Goal: Task Accomplishment & Management: Complete application form

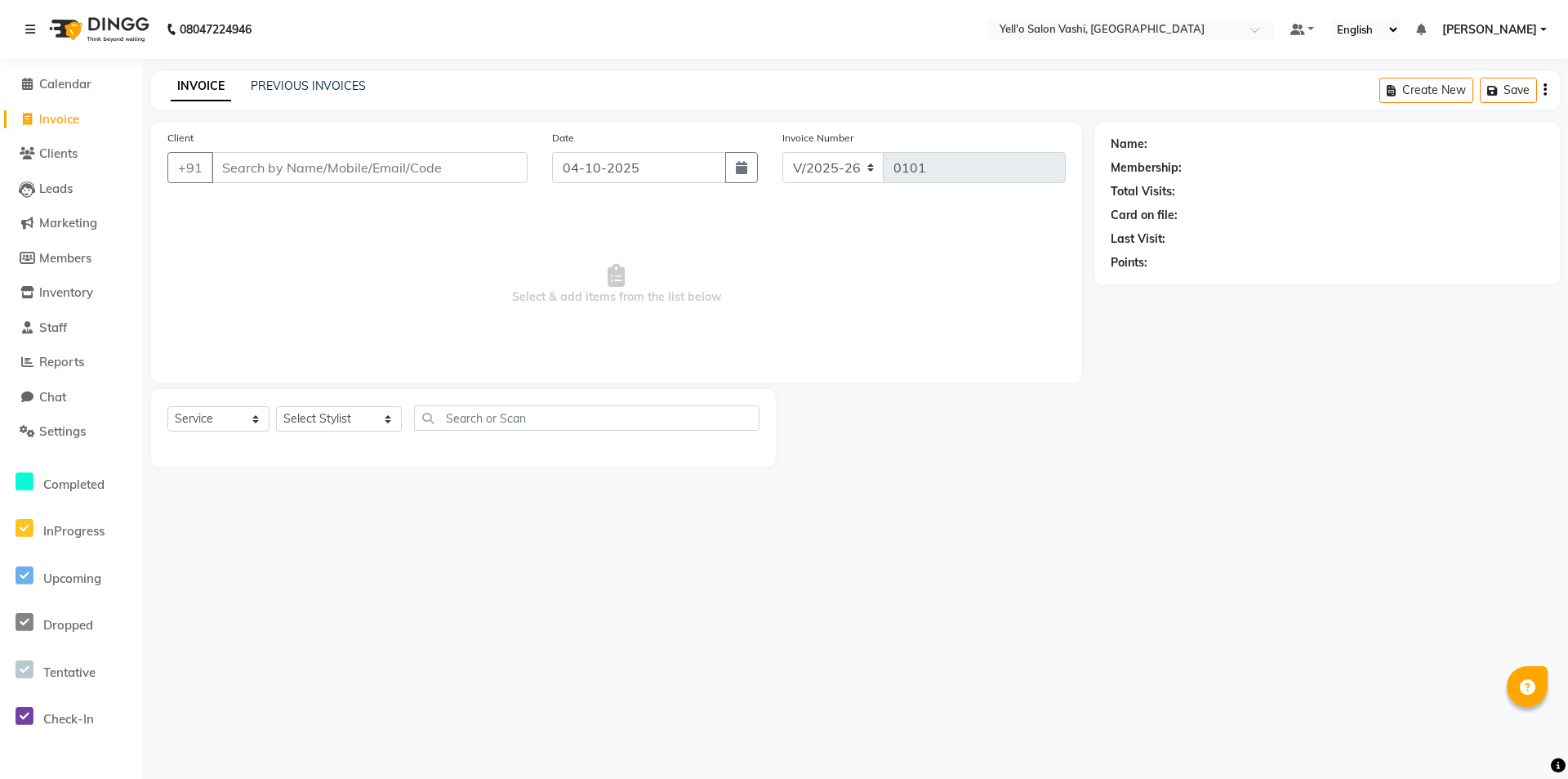
select select "9011"
select select "service"
click at [60, 433] on span "Settings" at bounding box center [62, 432] width 46 height 16
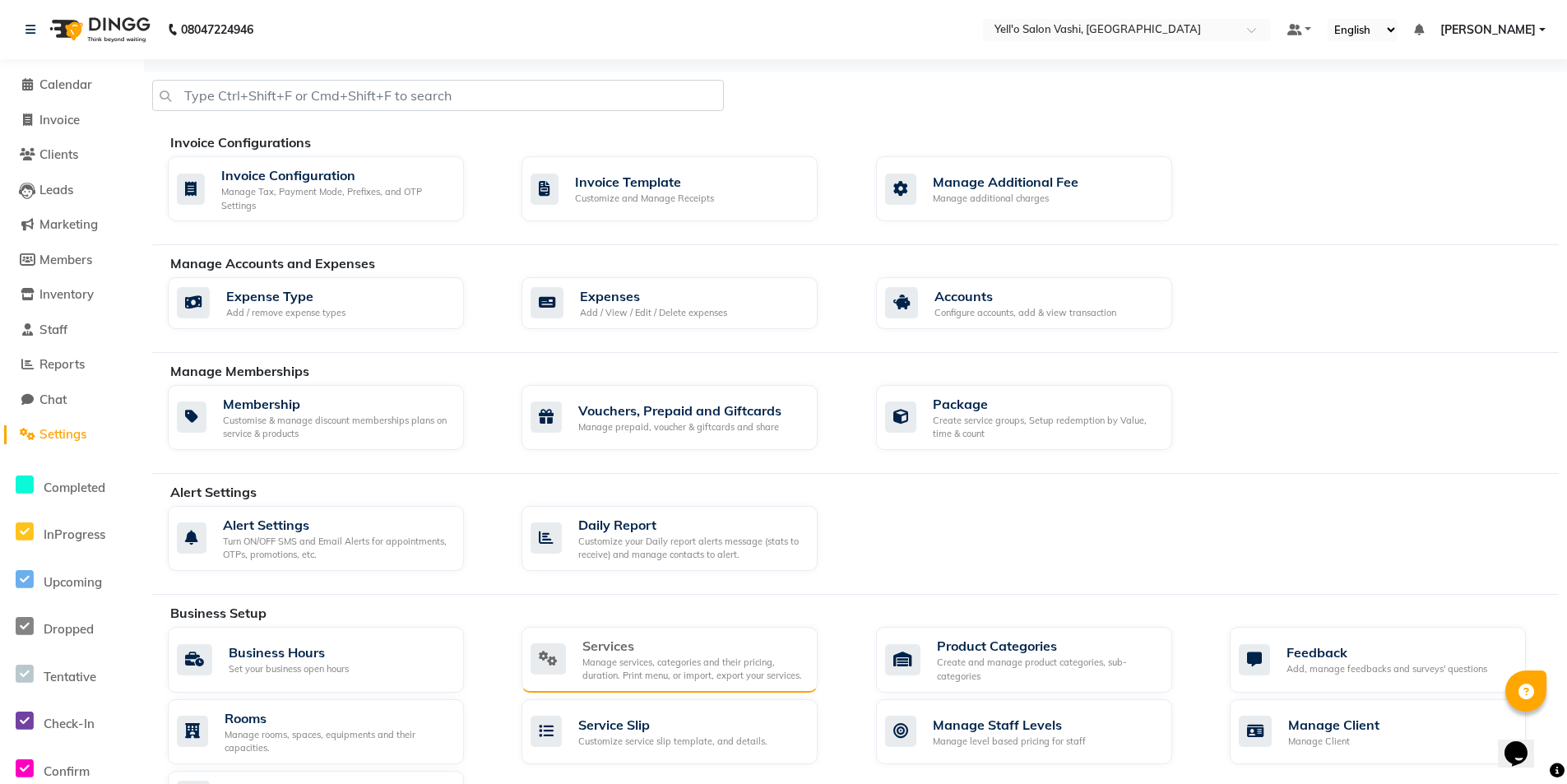
click at [679, 671] on div "Manage services, categories and their pricing, duration. Print menu, or import,…" at bounding box center [693, 668] width 222 height 27
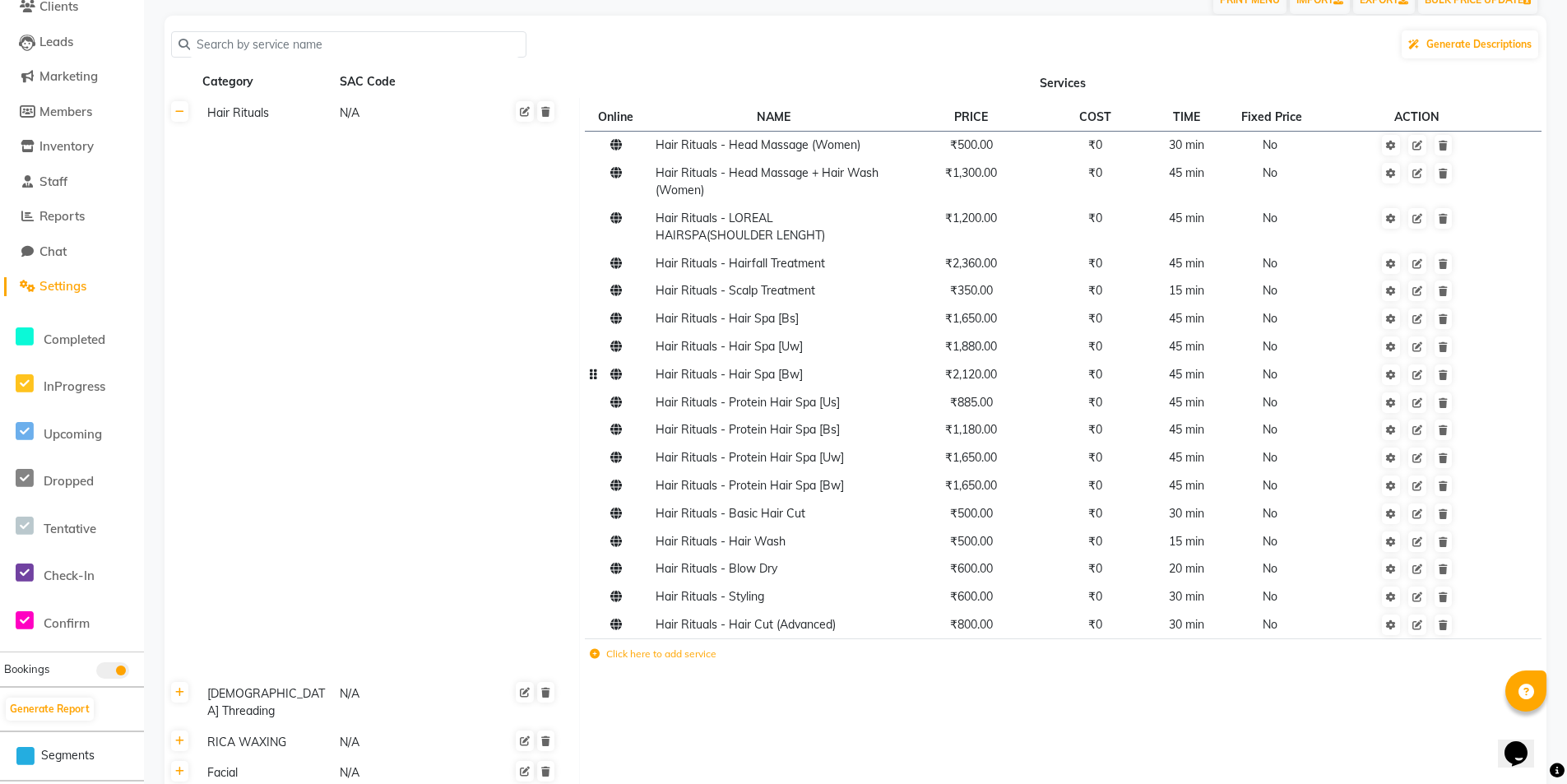
scroll to position [164, 0]
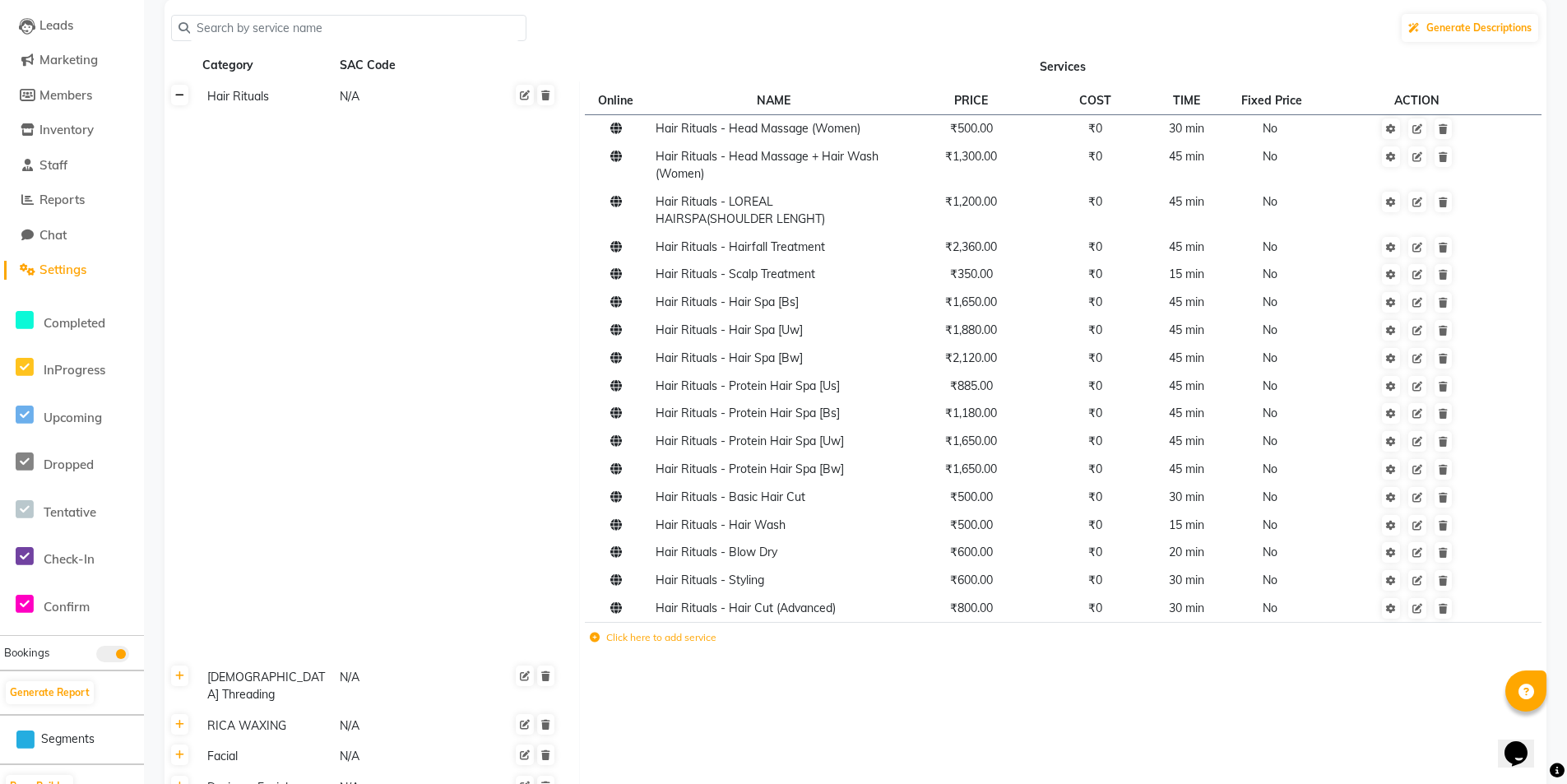
click at [183, 96] on icon at bounding box center [179, 96] width 9 height 10
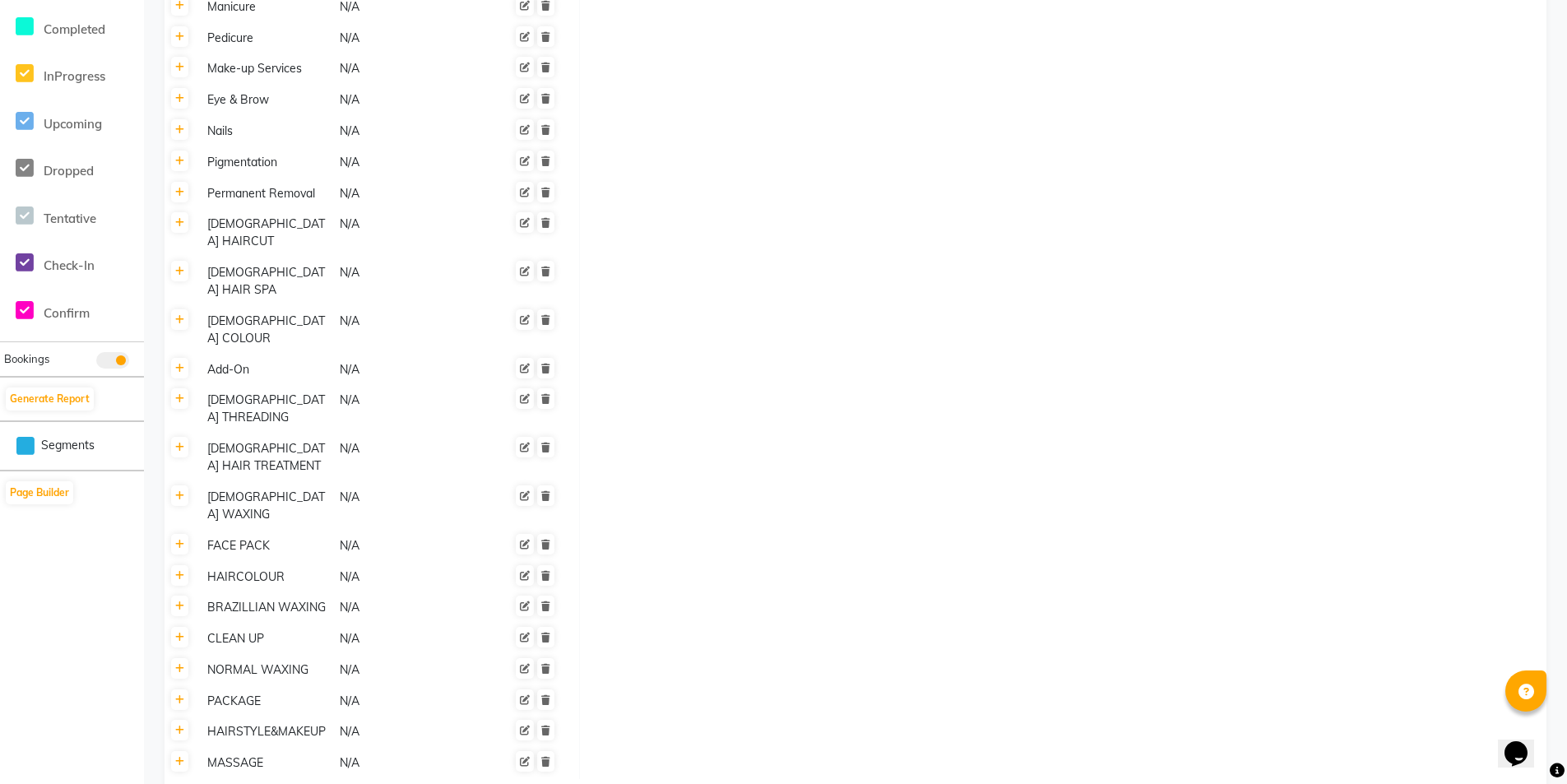
scroll to position [474, 0]
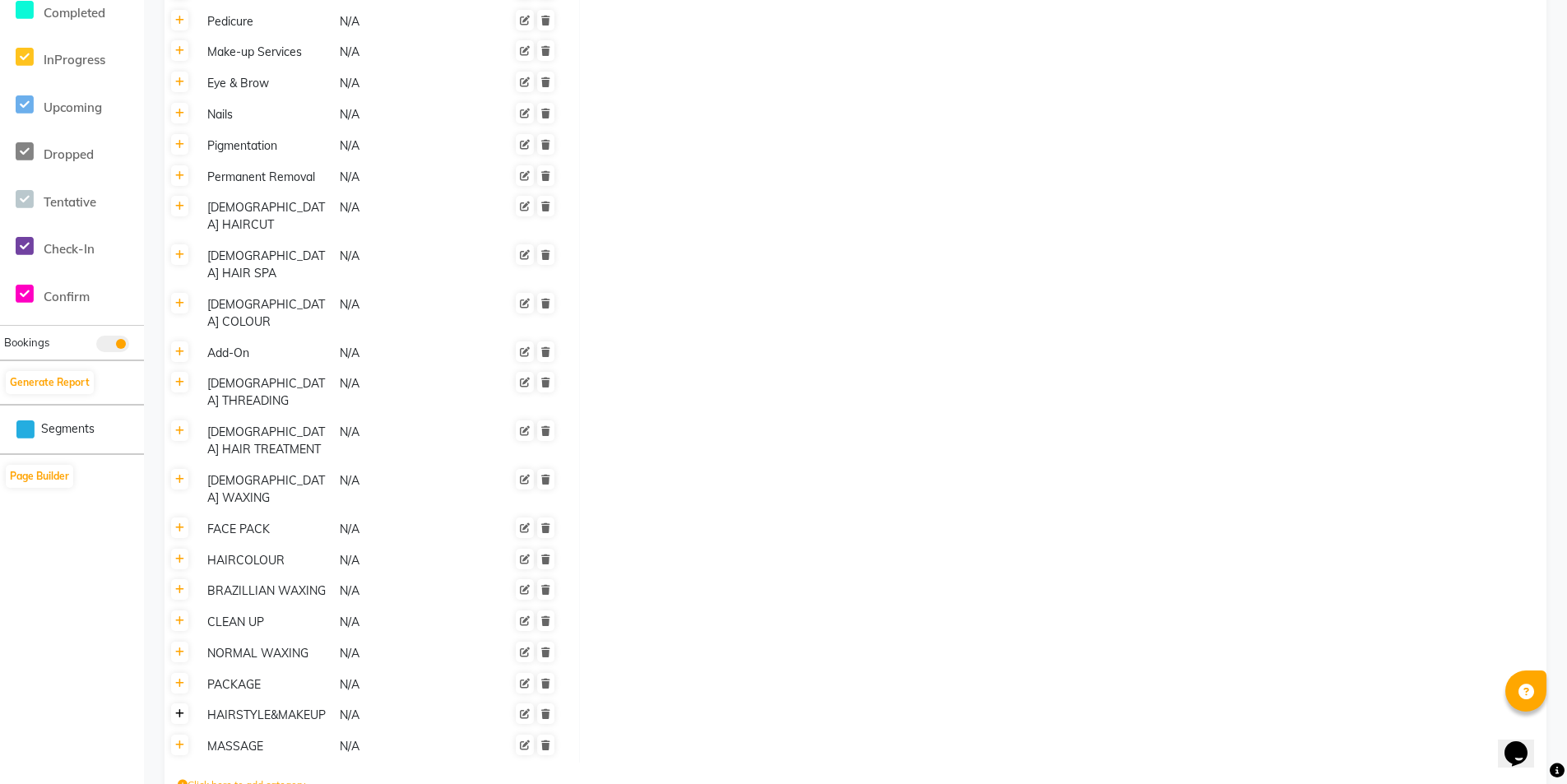
click at [183, 709] on icon at bounding box center [179, 714] width 9 height 10
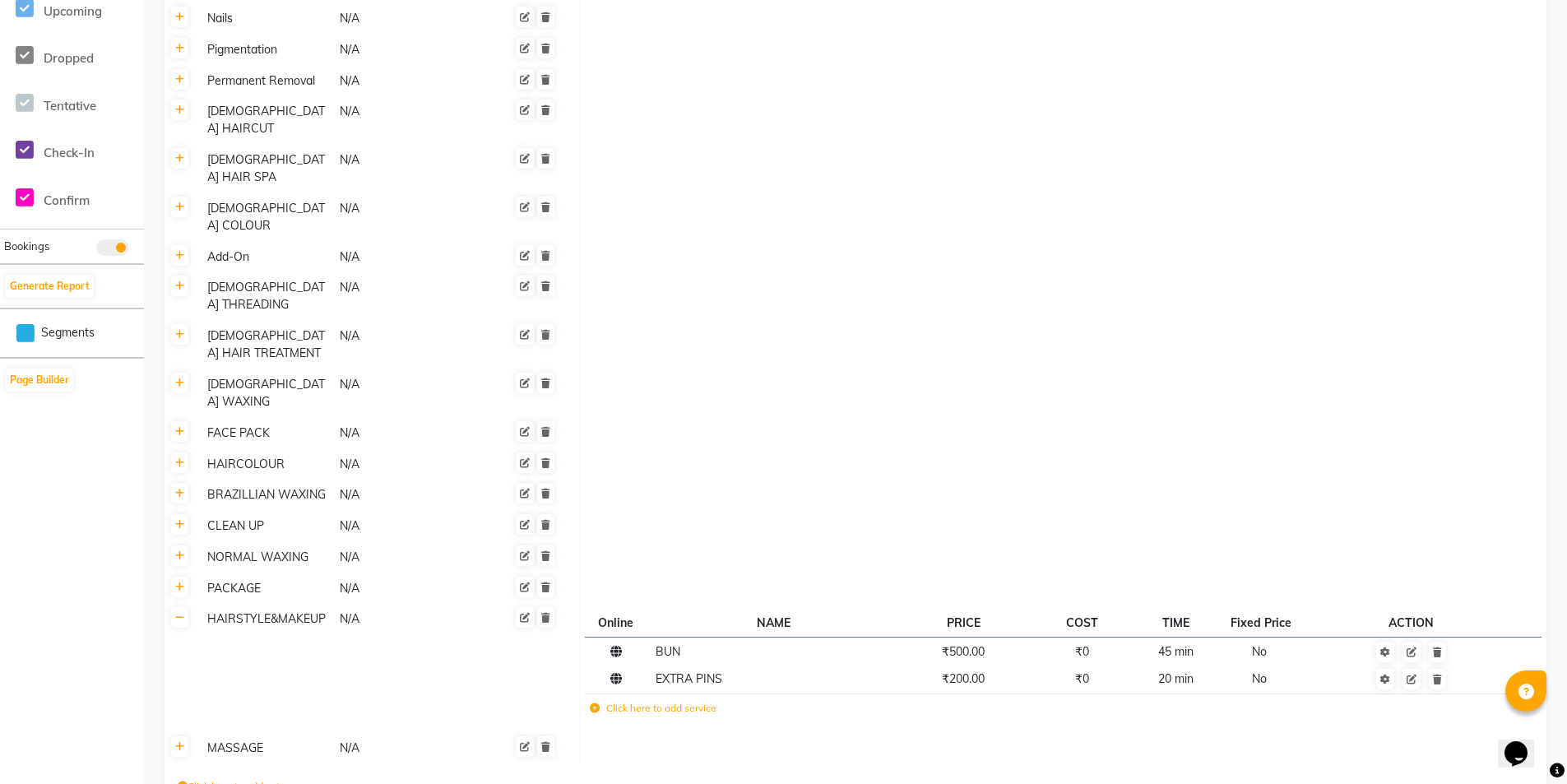
scroll to position [573, 0]
click at [183, 611] on icon at bounding box center [179, 616] width 9 height 10
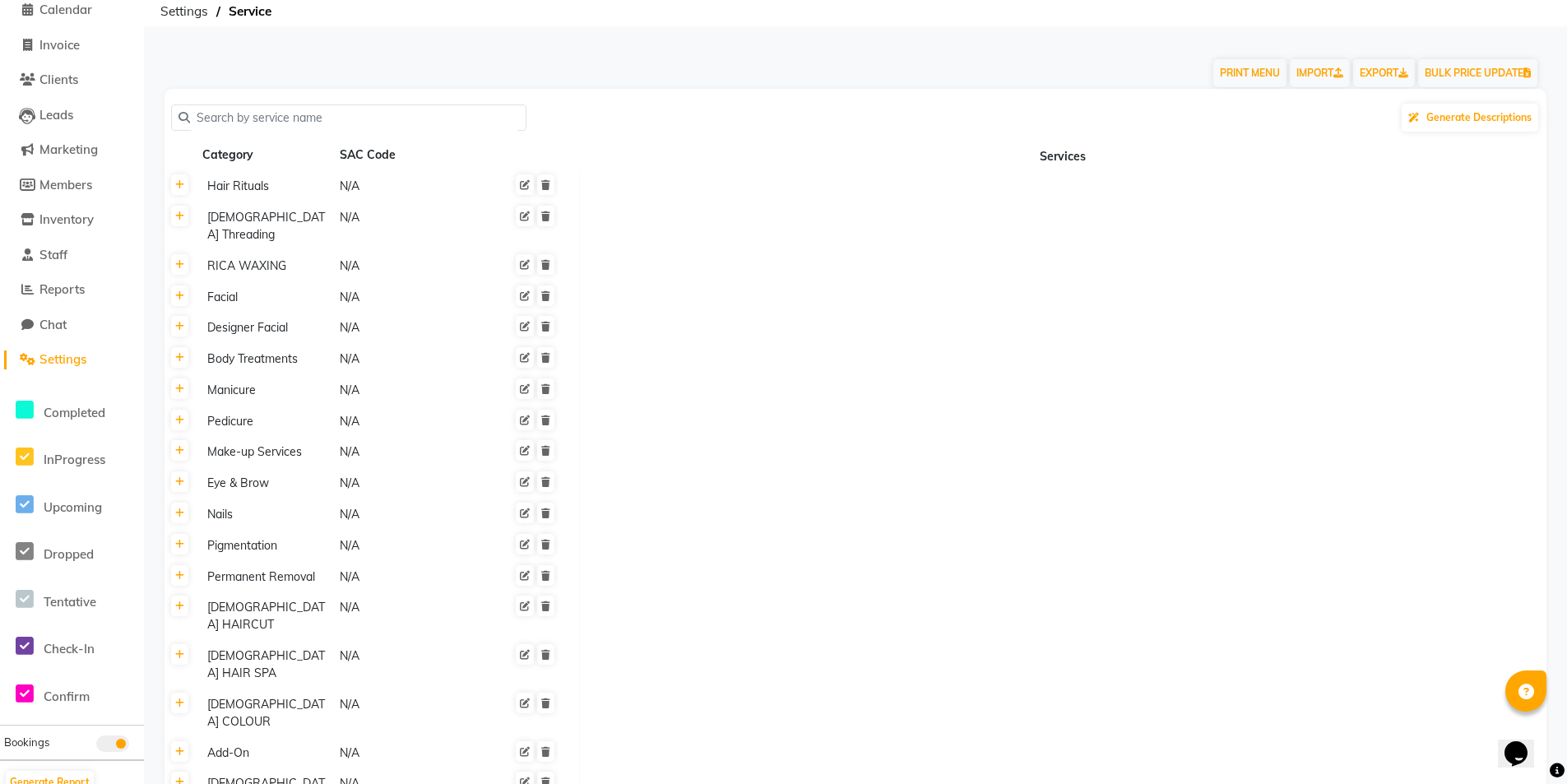
scroll to position [64, 0]
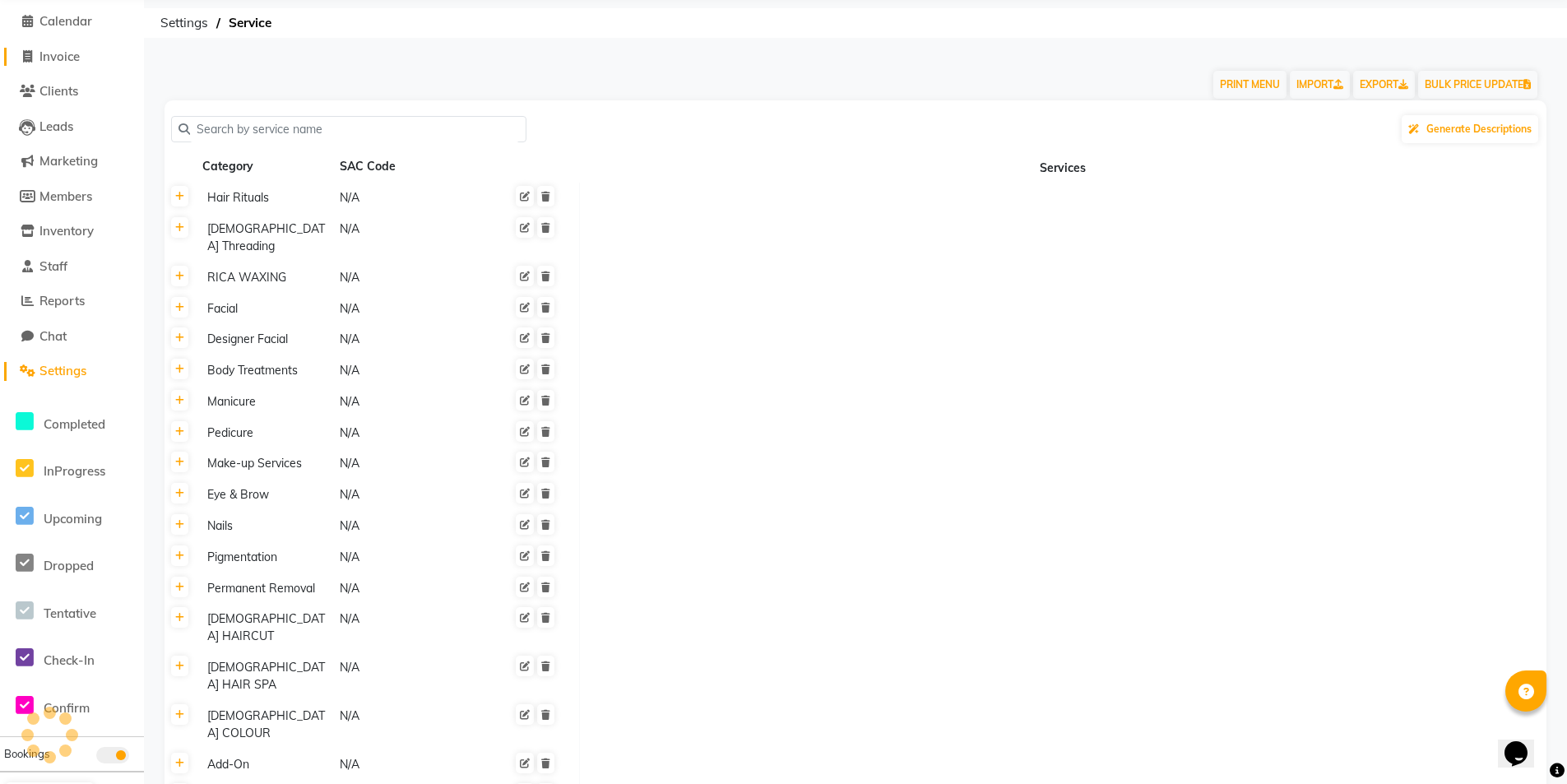
click at [60, 54] on span "Invoice" at bounding box center [60, 57] width 40 height 16
select select "service"
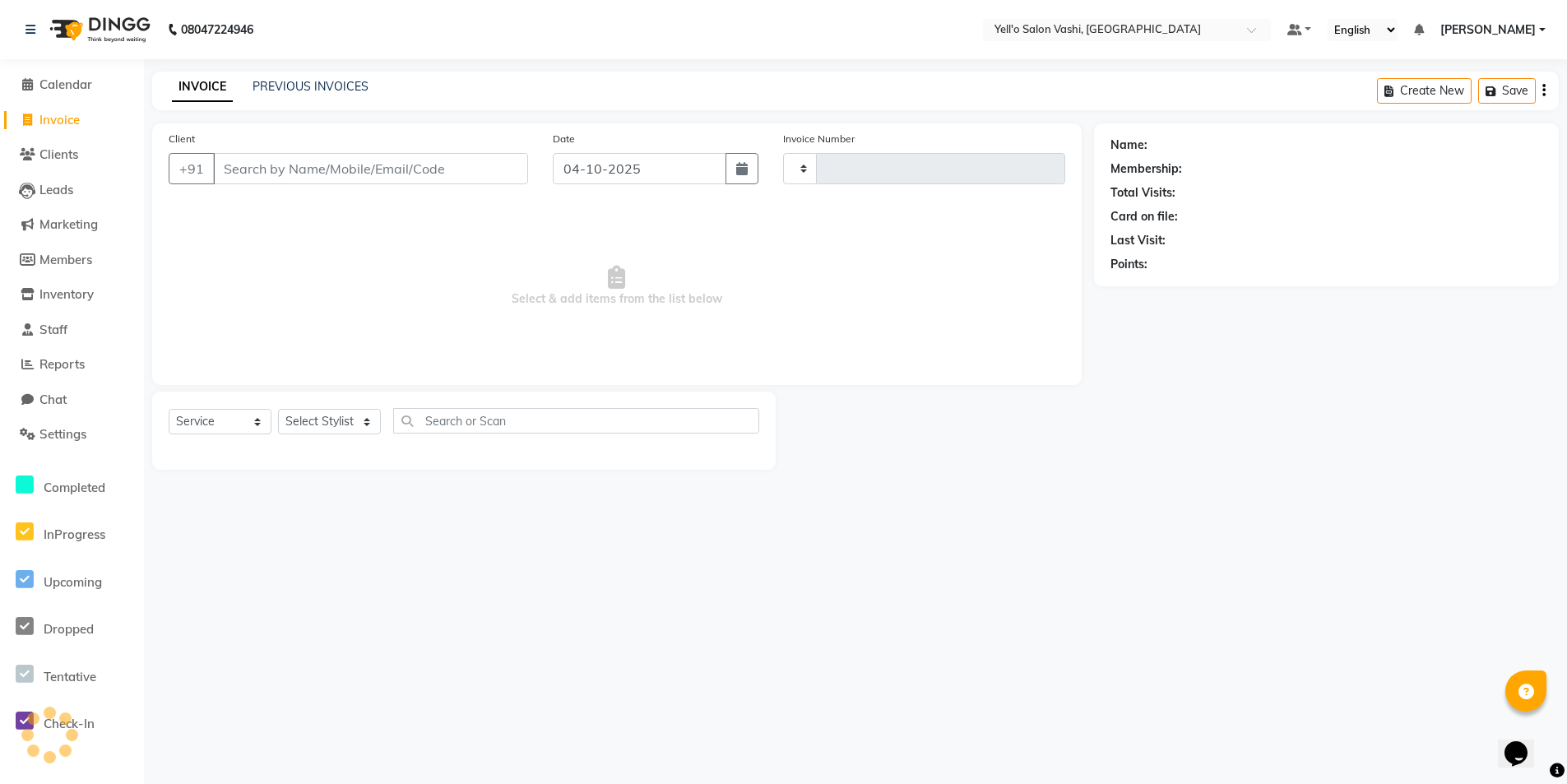
type input "0101"
select select "9011"
click at [269, 162] on input "Client" at bounding box center [372, 168] width 318 height 31
type input "9920919100"
click at [497, 159] on button "Add Client" at bounding box center [488, 168] width 85 height 31
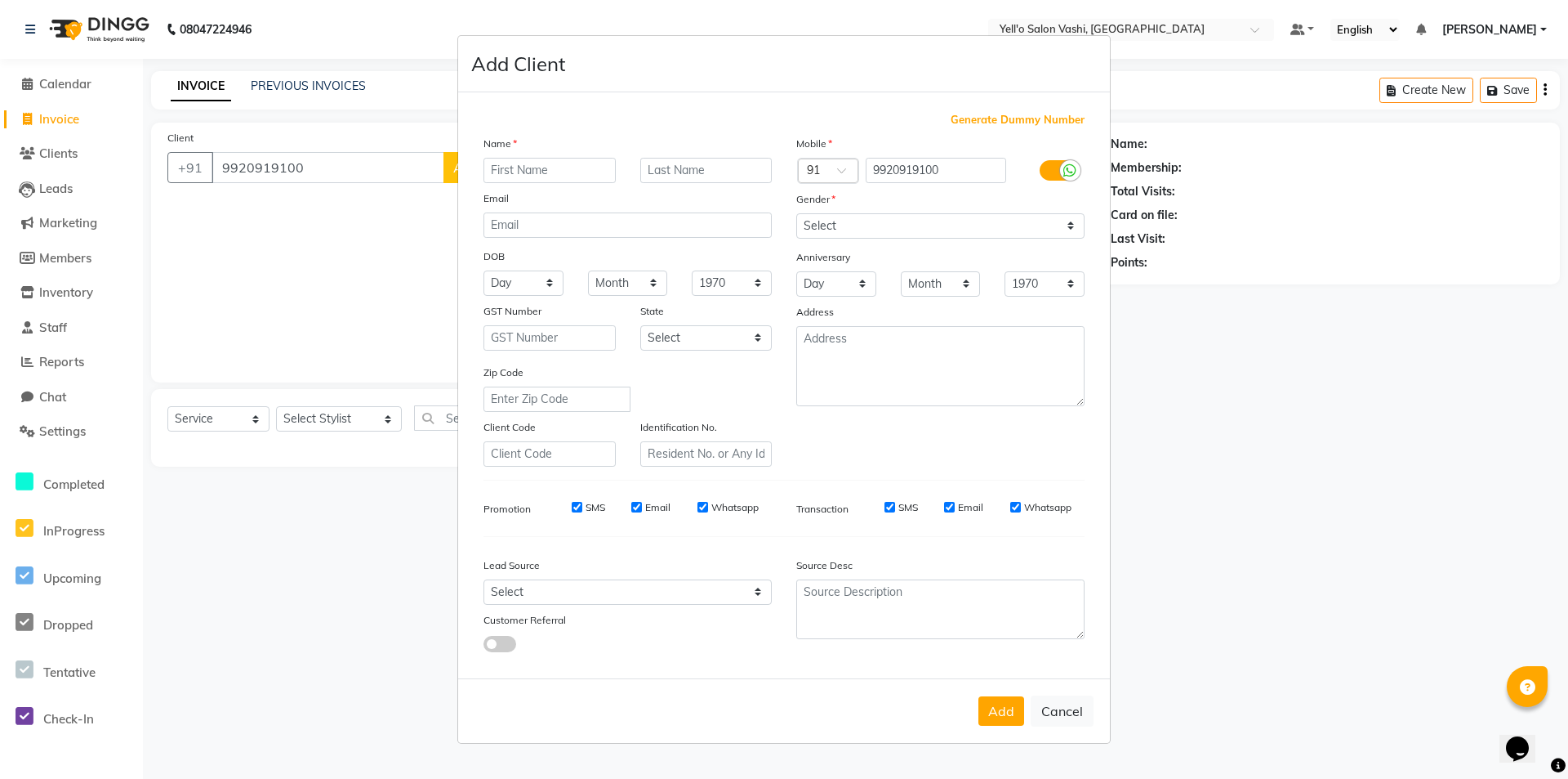
click at [533, 166] on input "text" at bounding box center [550, 170] width 133 height 26
type input "i"
type input "ISHRAT"
click at [738, 162] on input "text" at bounding box center [706, 170] width 133 height 26
type input "MEER"
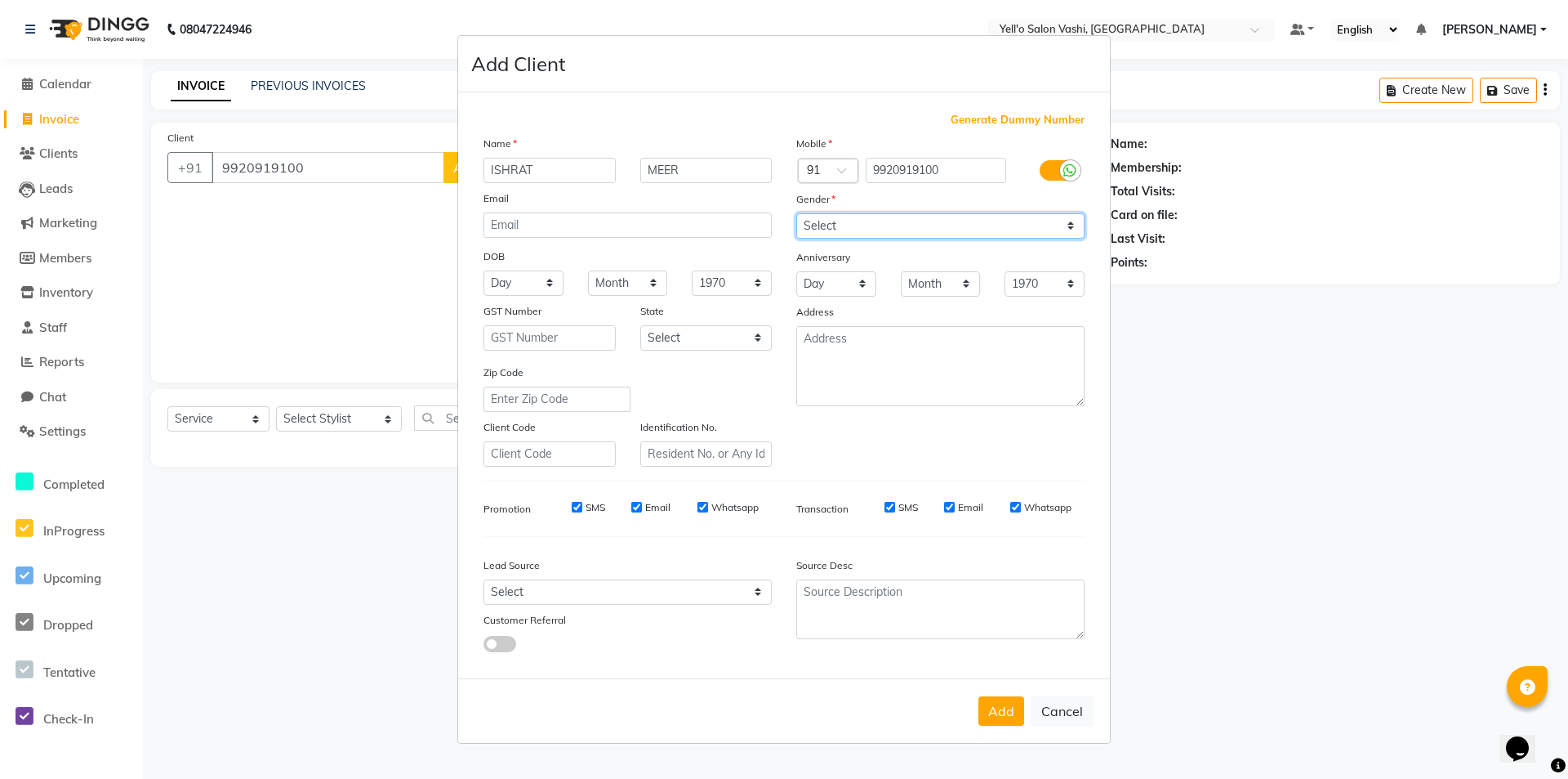
click at [886, 217] on select "Select Male Female Other Prefer Not To Say" at bounding box center [940, 226] width 288 height 26
select select "female"
click at [796, 213] on select "Select Male Female Other Prefer Not To Say" at bounding box center [940, 226] width 288 height 26
click at [1003, 702] on button "Add" at bounding box center [1001, 711] width 46 height 30
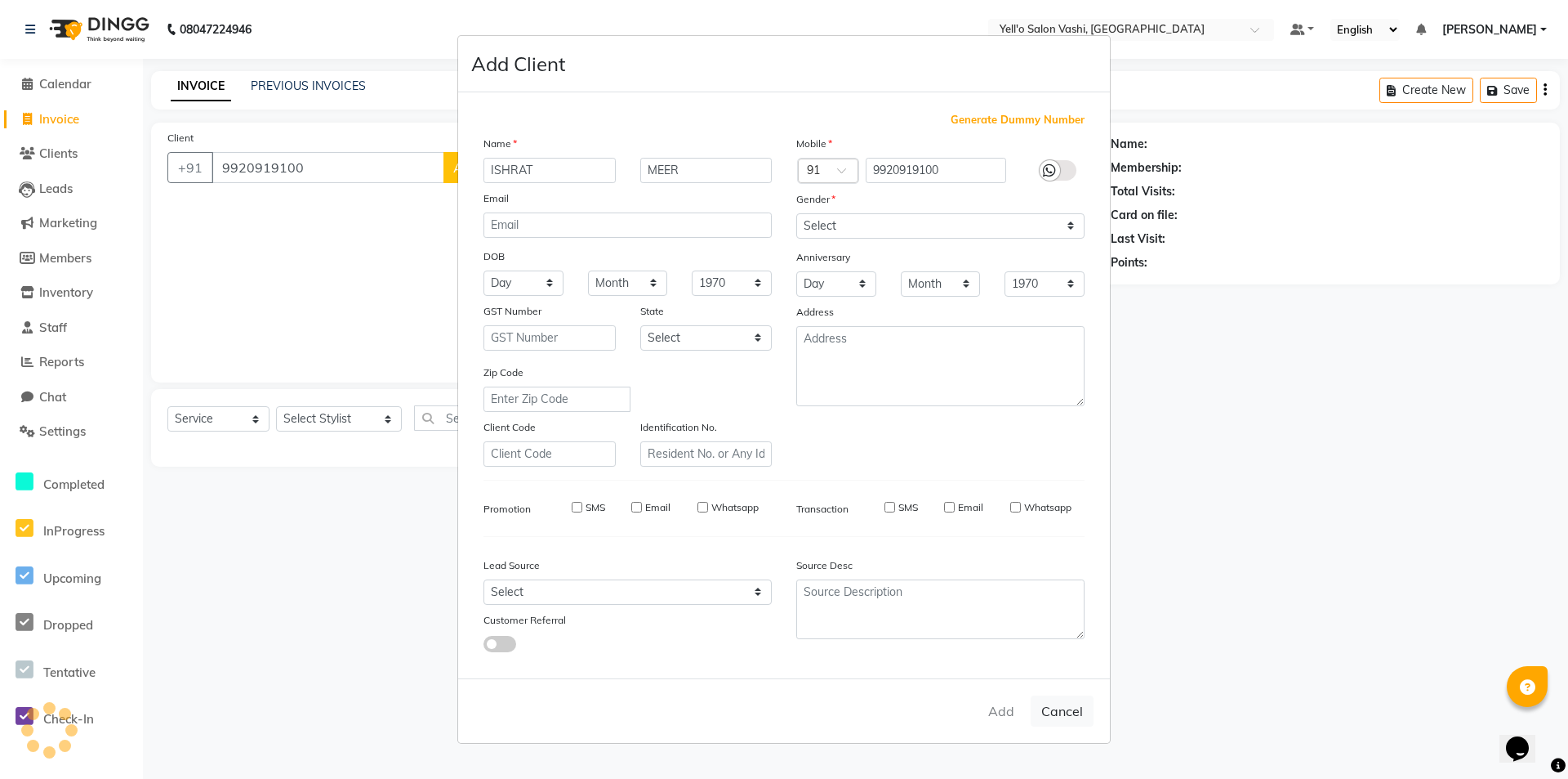
select select
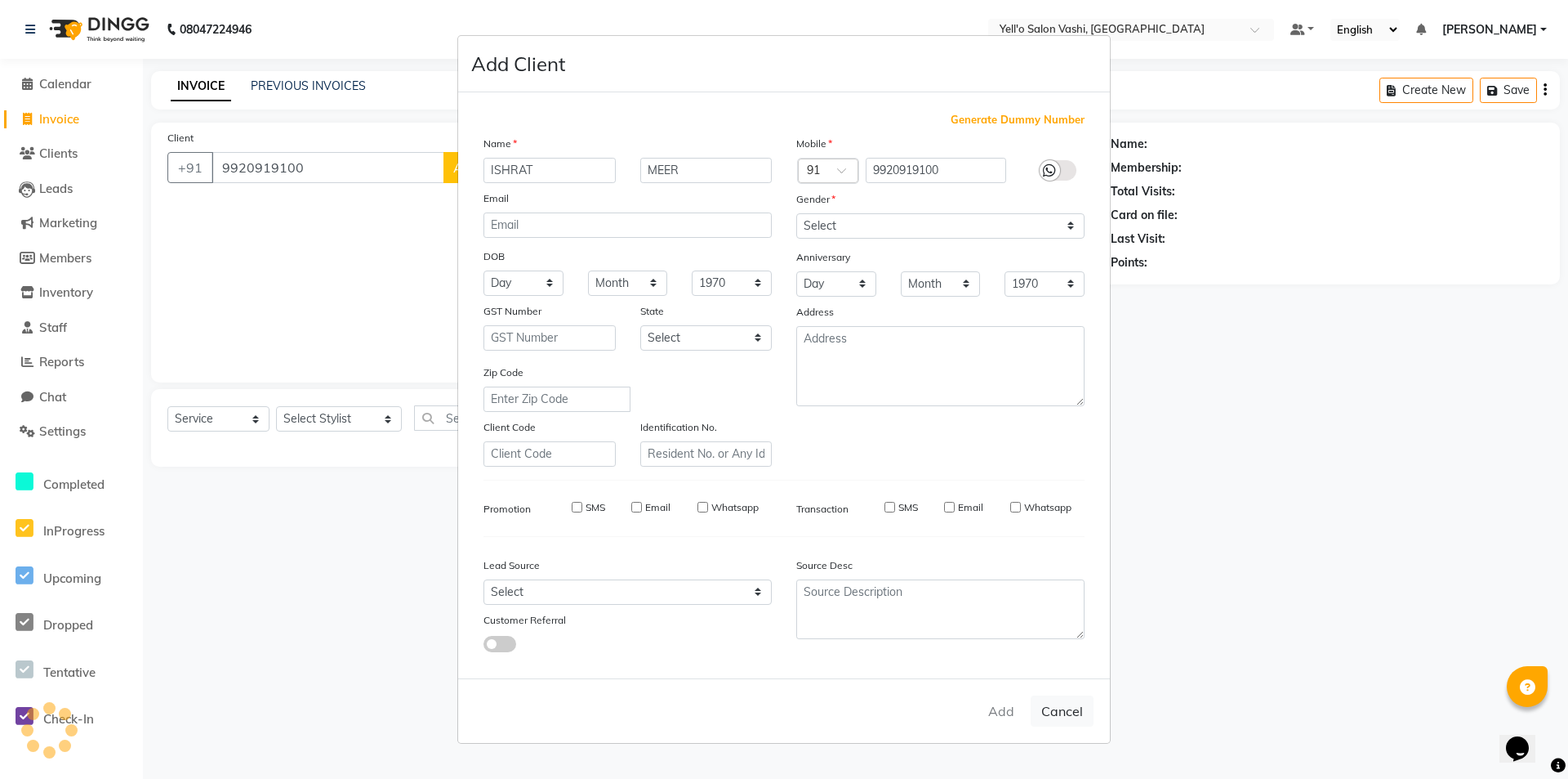
select select
checkbox input "false"
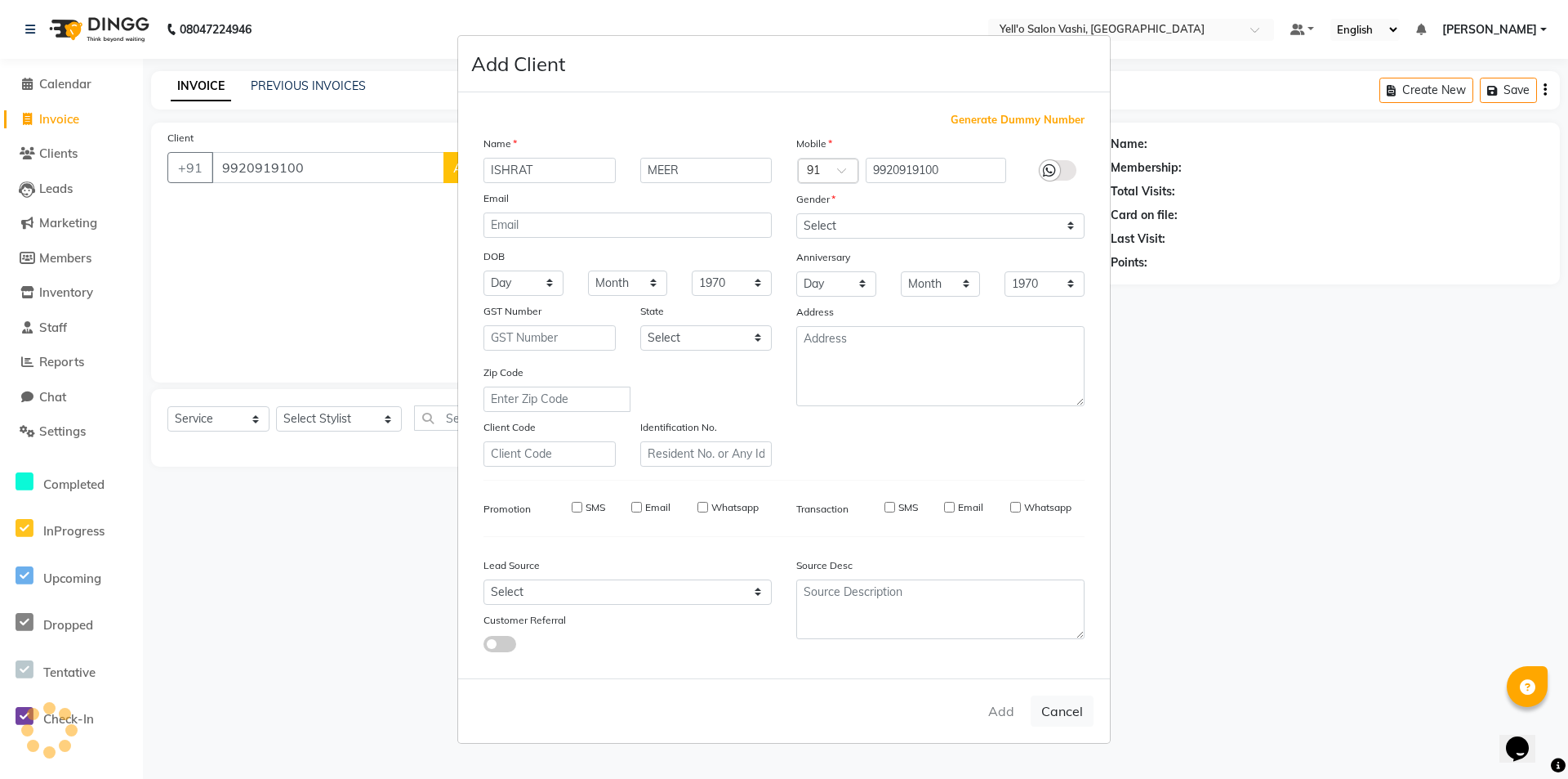
checkbox input "false"
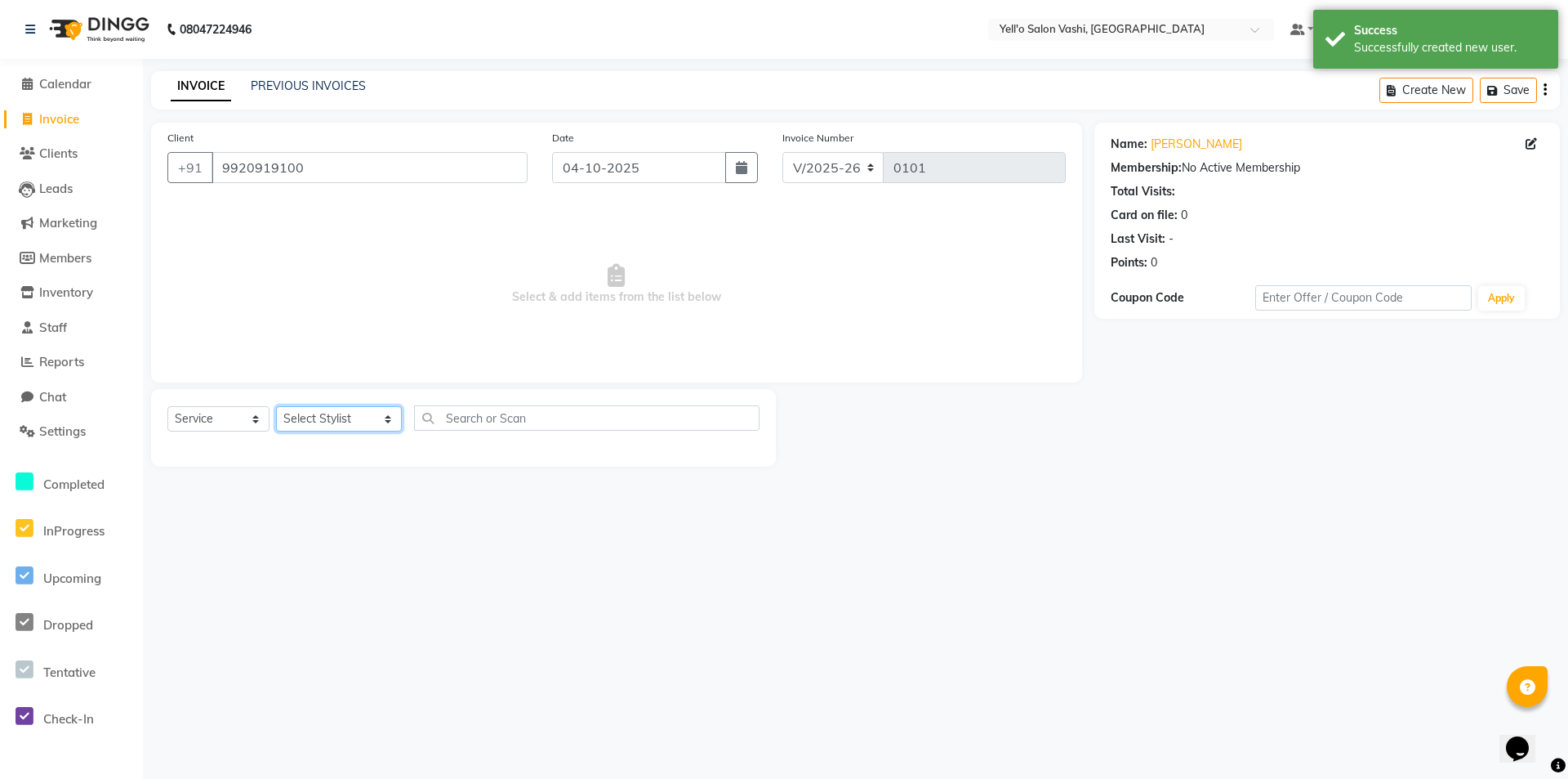
click at [339, 420] on select "Select Stylist Dinesh Maurya HUZAIFA.ABBASI Jakir.khan Jaya.Das Kajal Pandya Ma…" at bounding box center [338, 419] width 126 height 26
select select "91952"
click at [276, 406] on select "Select Stylist Dinesh Maurya HUZAIFA.ABBASI Jakir.khan Jaya.Das Kajal Pandya Ma…" at bounding box center [338, 419] width 126 height 26
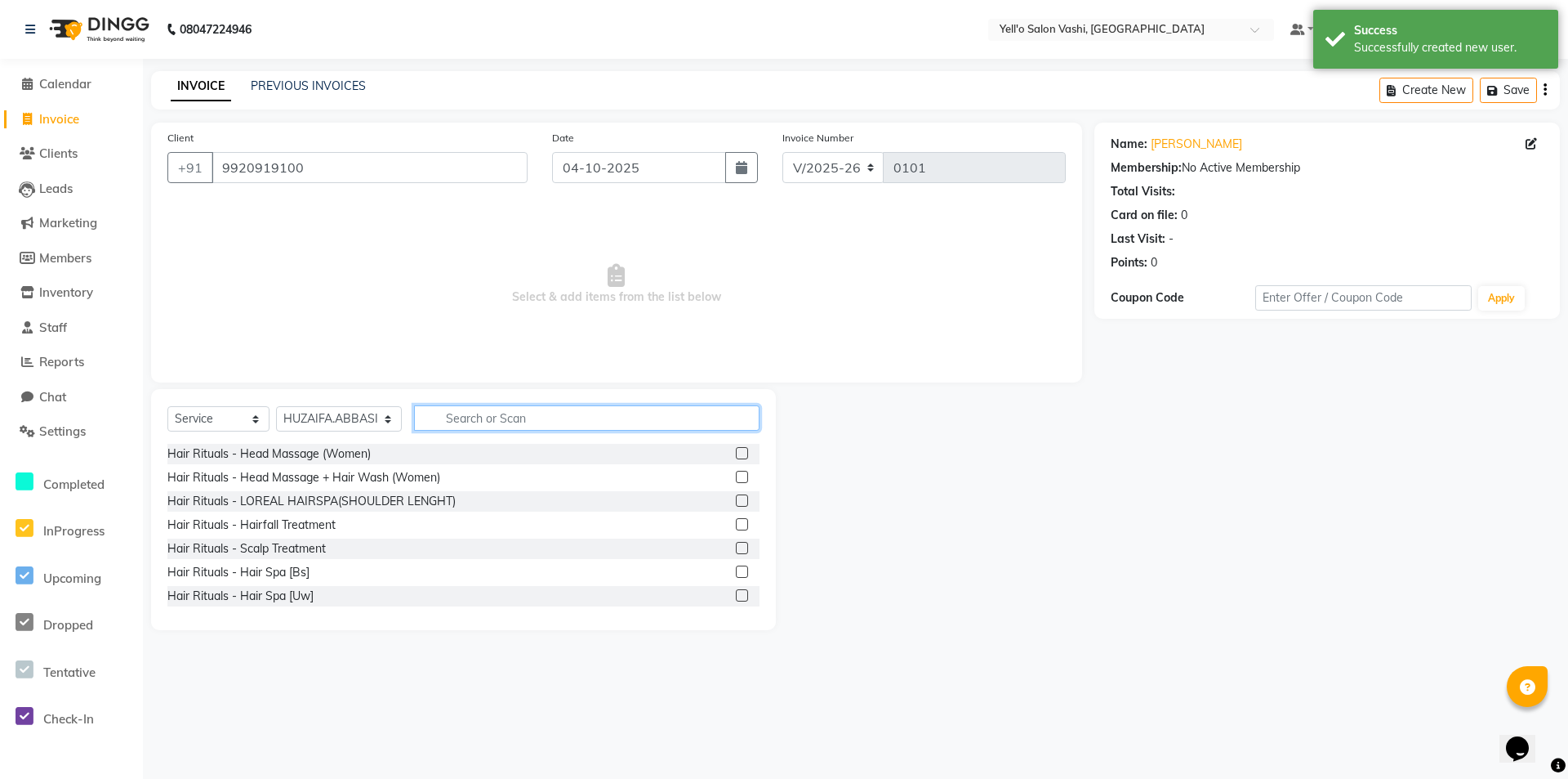
click at [593, 425] on input "text" at bounding box center [587, 418] width 345 height 26
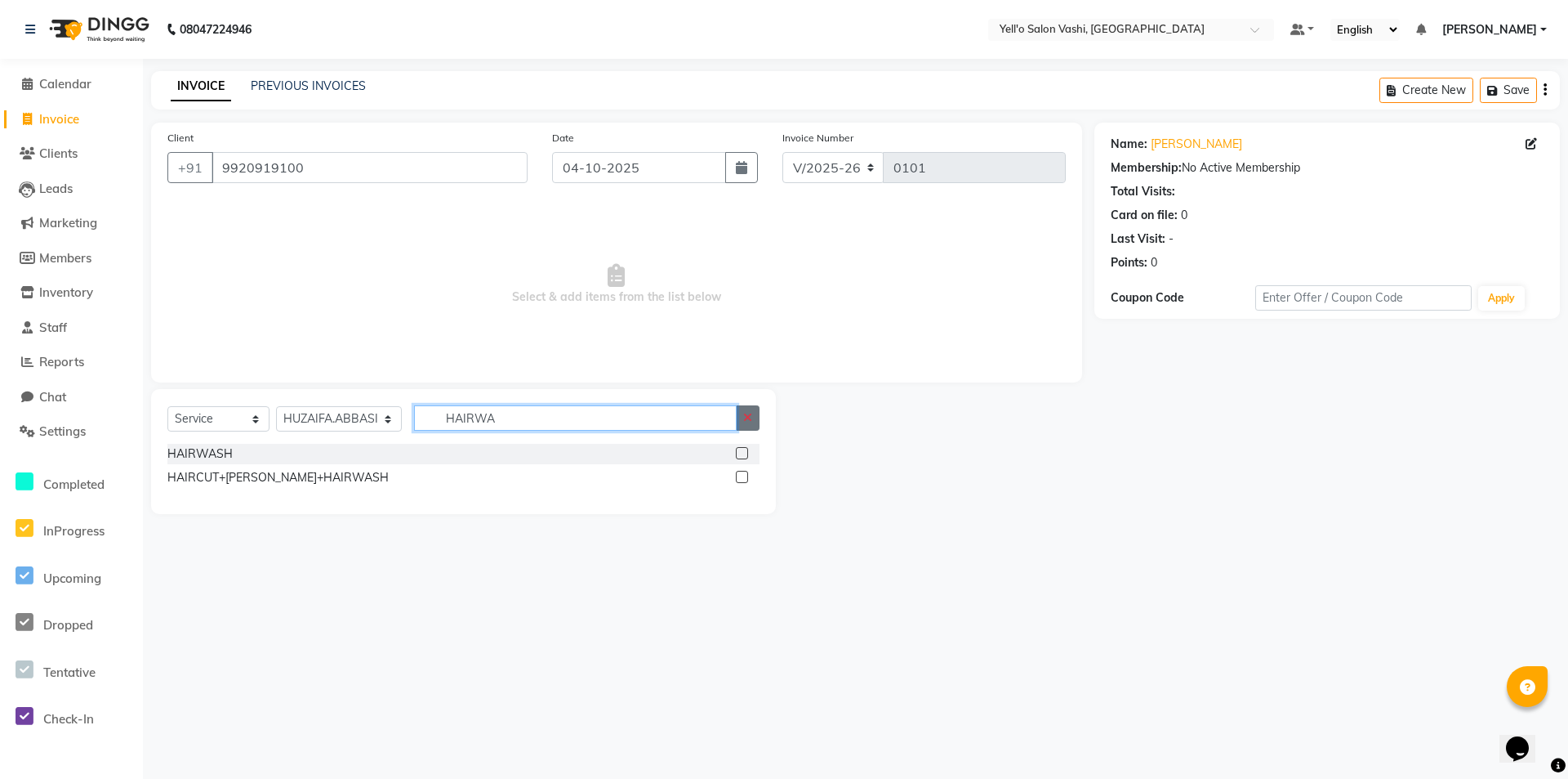
type input "HAIRWA"
click at [753, 423] on button "button" at bounding box center [748, 418] width 24 height 26
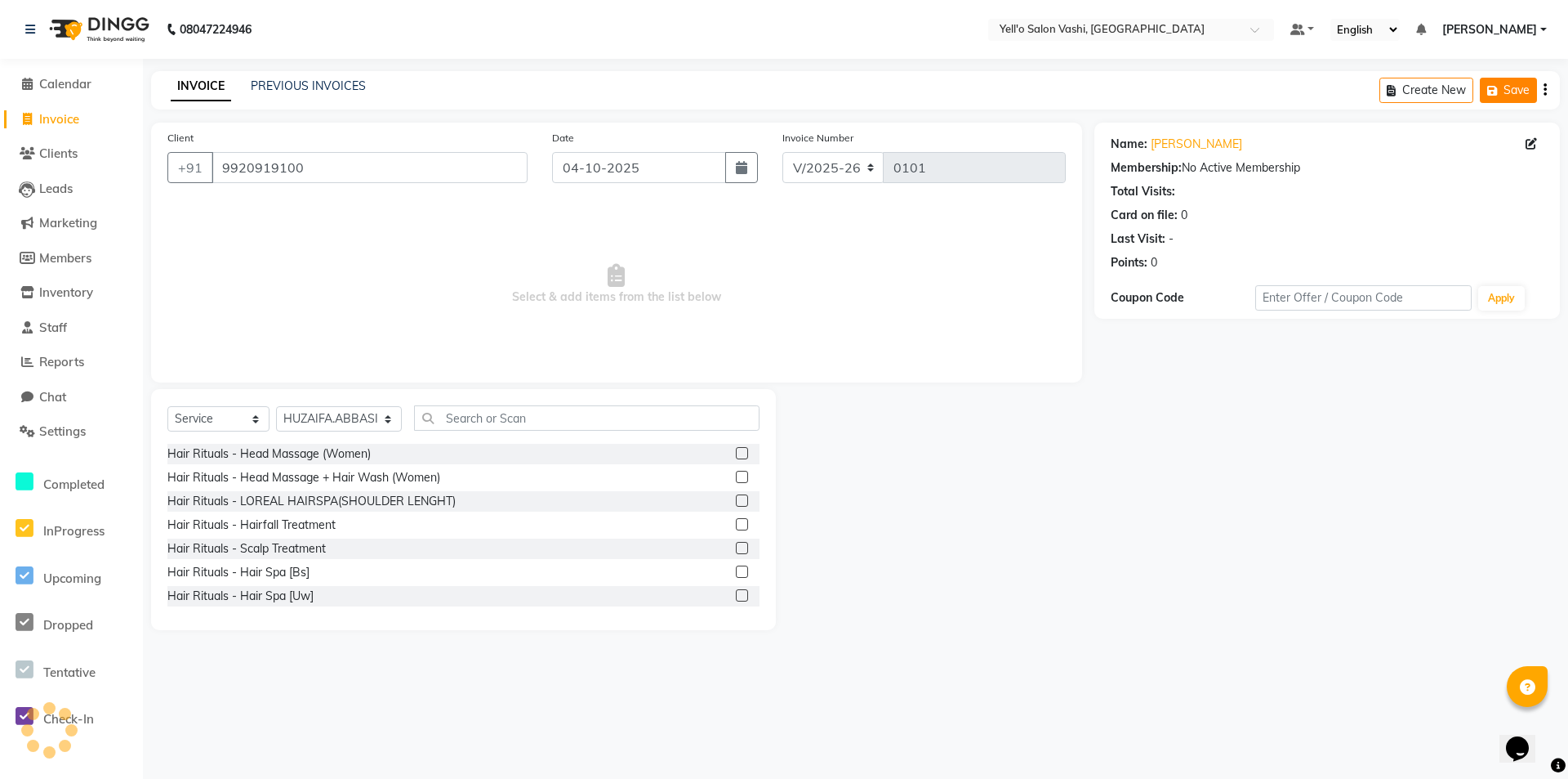
click at [1511, 86] on button "Save" at bounding box center [1509, 90] width 57 height 26
click at [39, 427] on span at bounding box center [27, 432] width 25 height 19
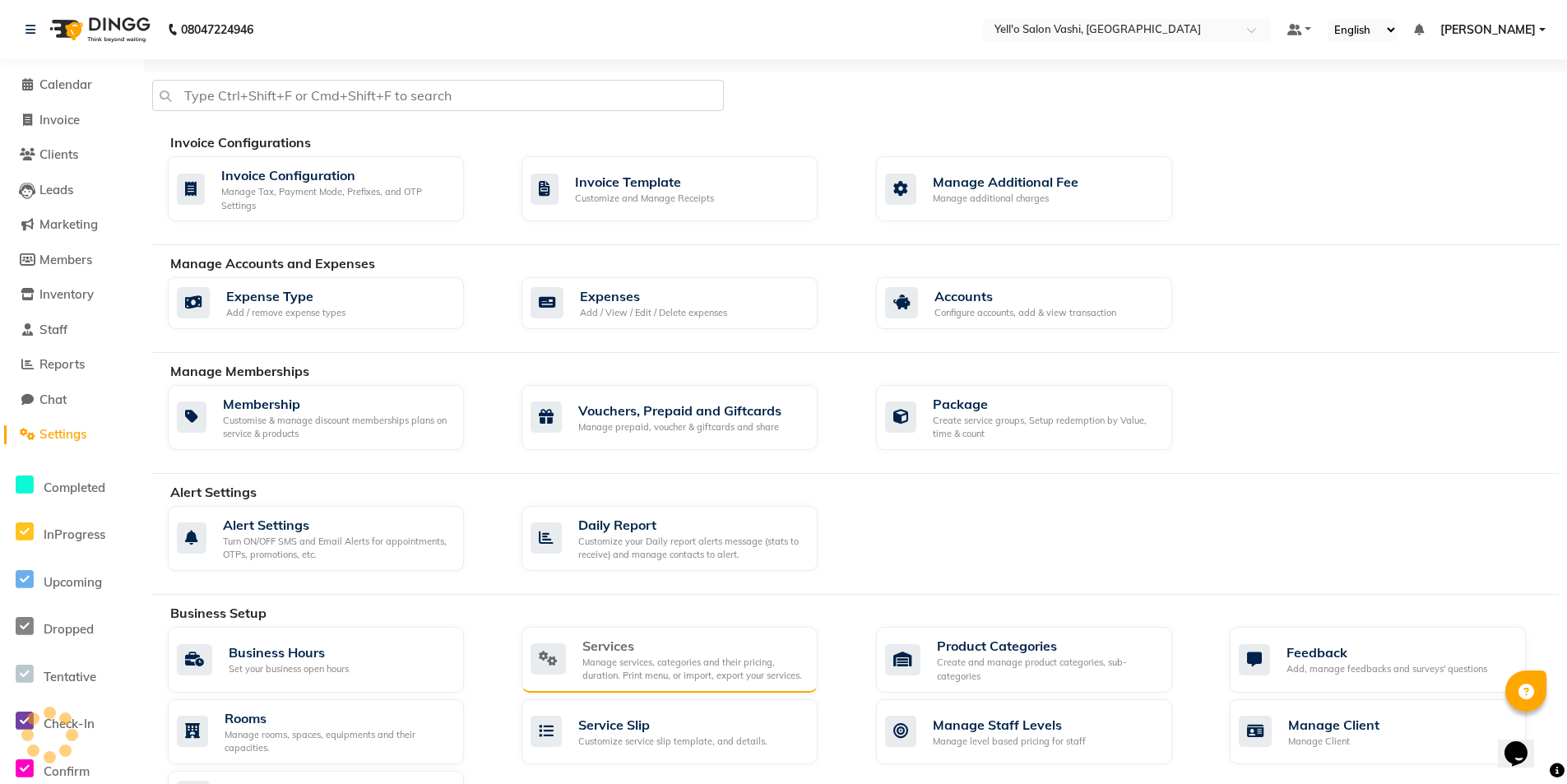
click at [621, 644] on div "Services" at bounding box center [693, 646] width 222 height 20
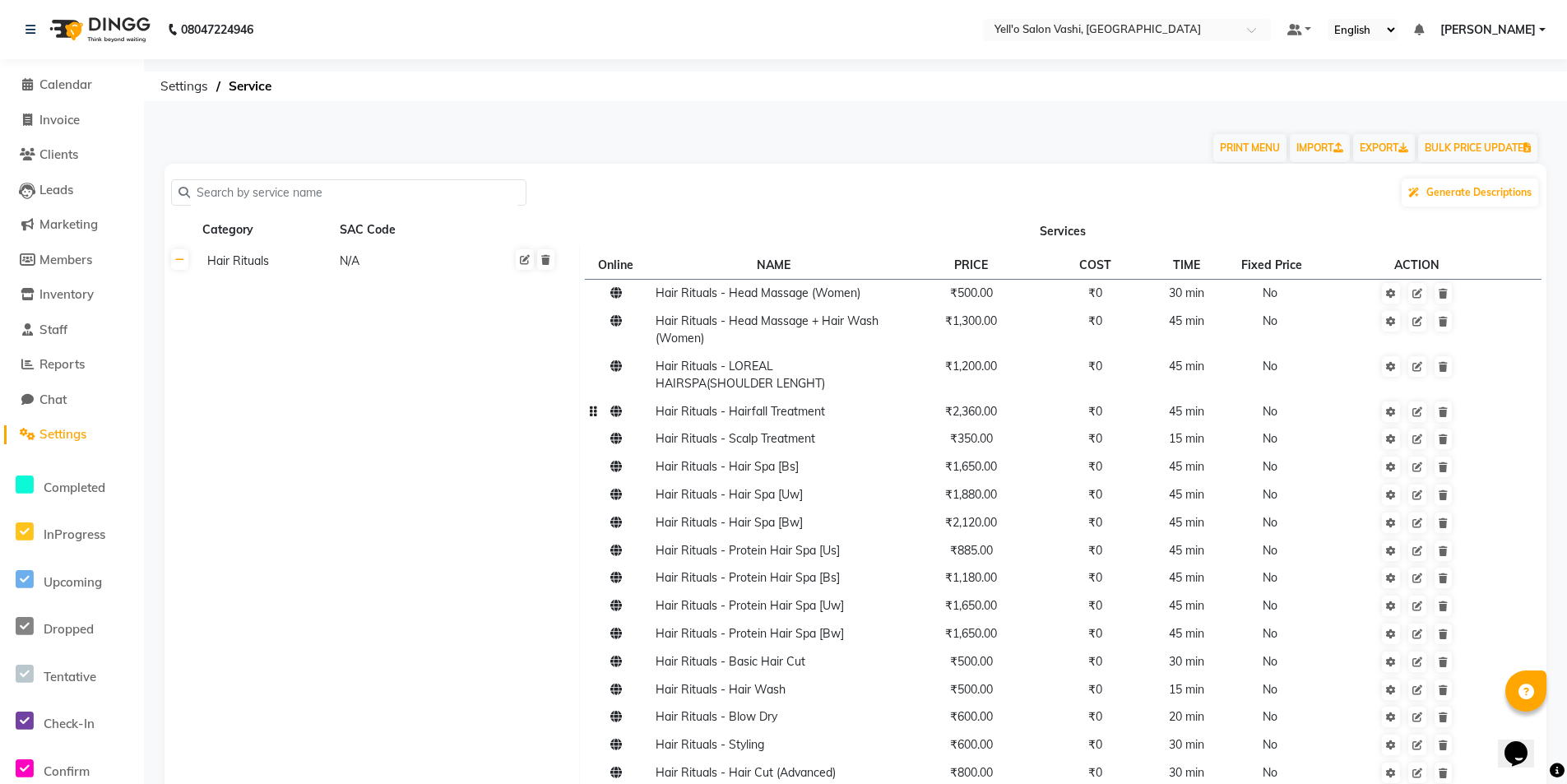
scroll to position [83, 0]
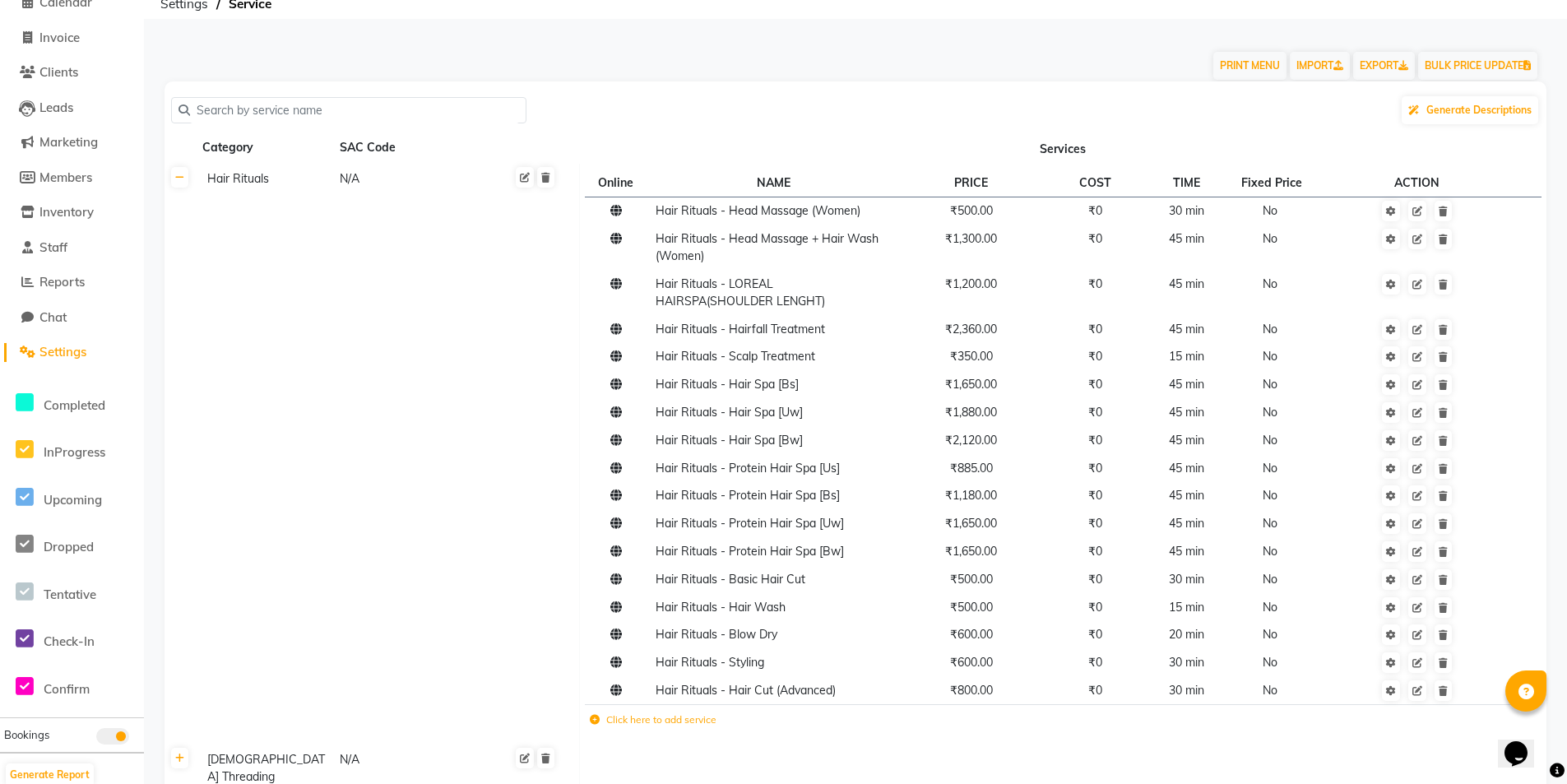
click at [596, 728] on td "Click here to add service" at bounding box center [865, 721] width 561 height 34
click at [596, 718] on icon at bounding box center [595, 719] width 10 height 10
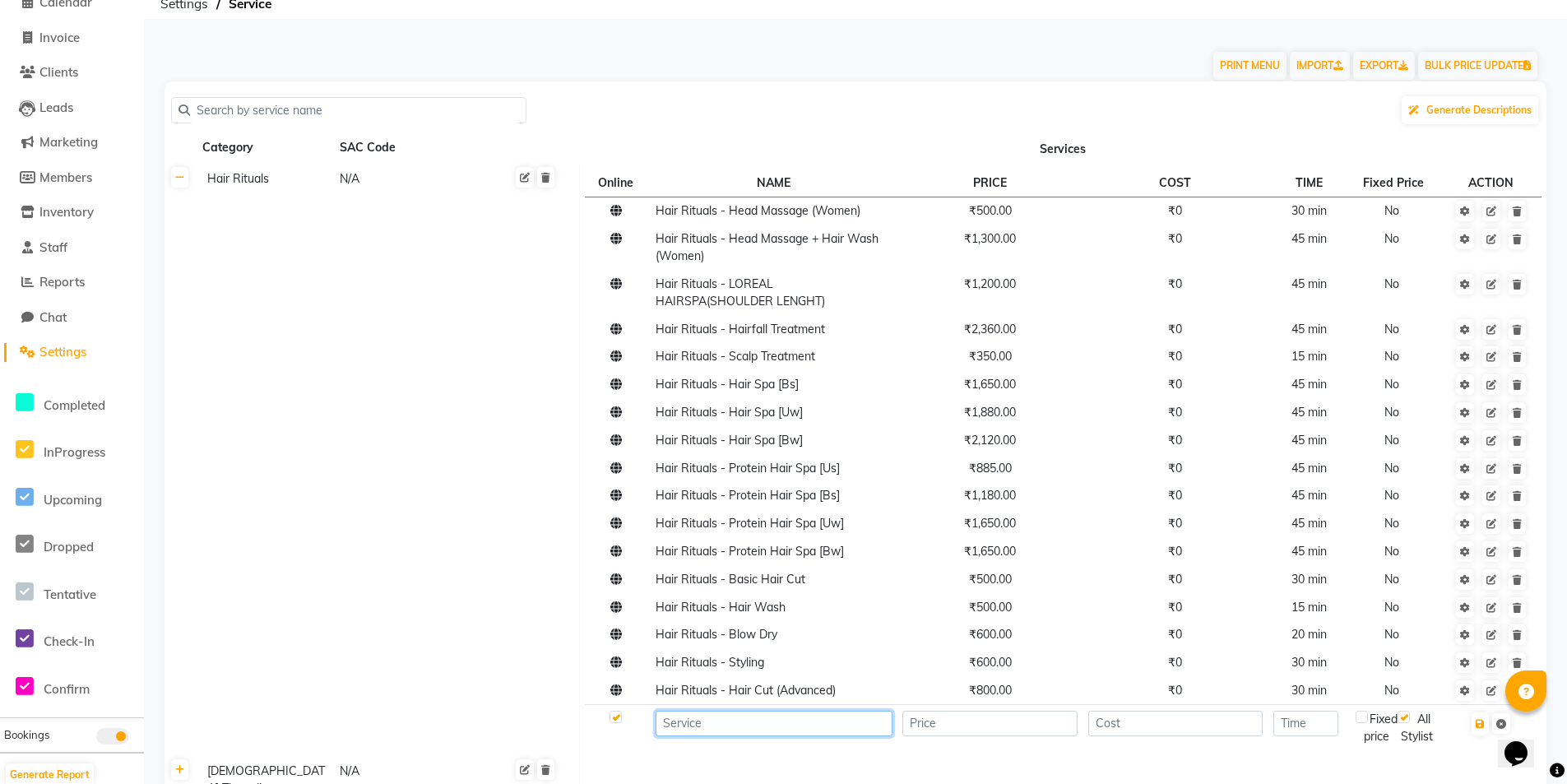
click at [681, 723] on input at bounding box center [774, 723] width 236 height 26
type input "HAIRWASH+BLOWDRY"
click at [960, 728] on input "number" at bounding box center [991, 723] width 175 height 26
type input "650"
click at [1315, 728] on input "number" at bounding box center [1306, 723] width 65 height 26
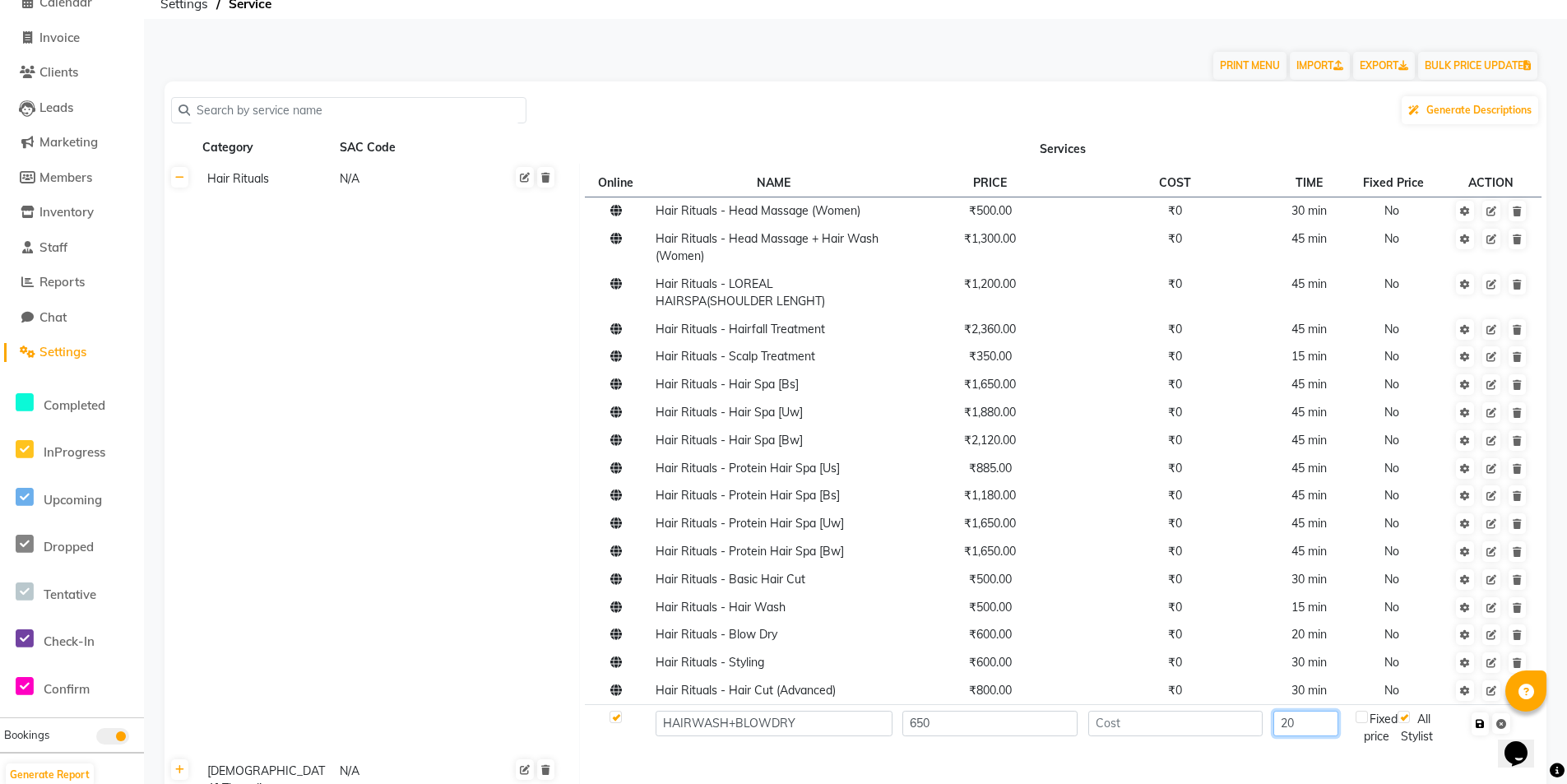
type input "20"
click at [1482, 725] on icon "button" at bounding box center [1480, 723] width 9 height 10
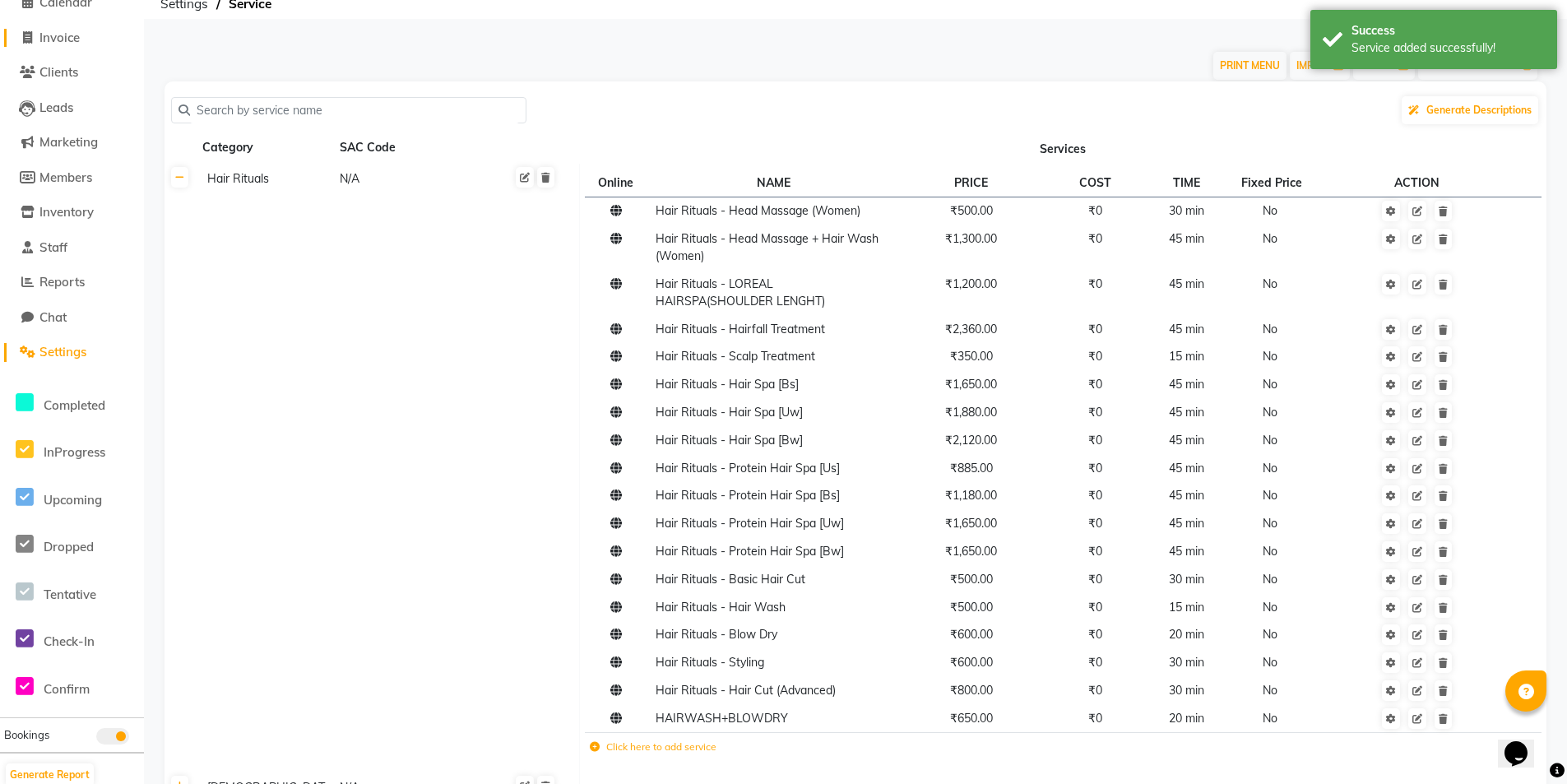
click at [80, 43] on span "Invoice" at bounding box center [60, 38] width 40 height 16
select select "9011"
select select "service"
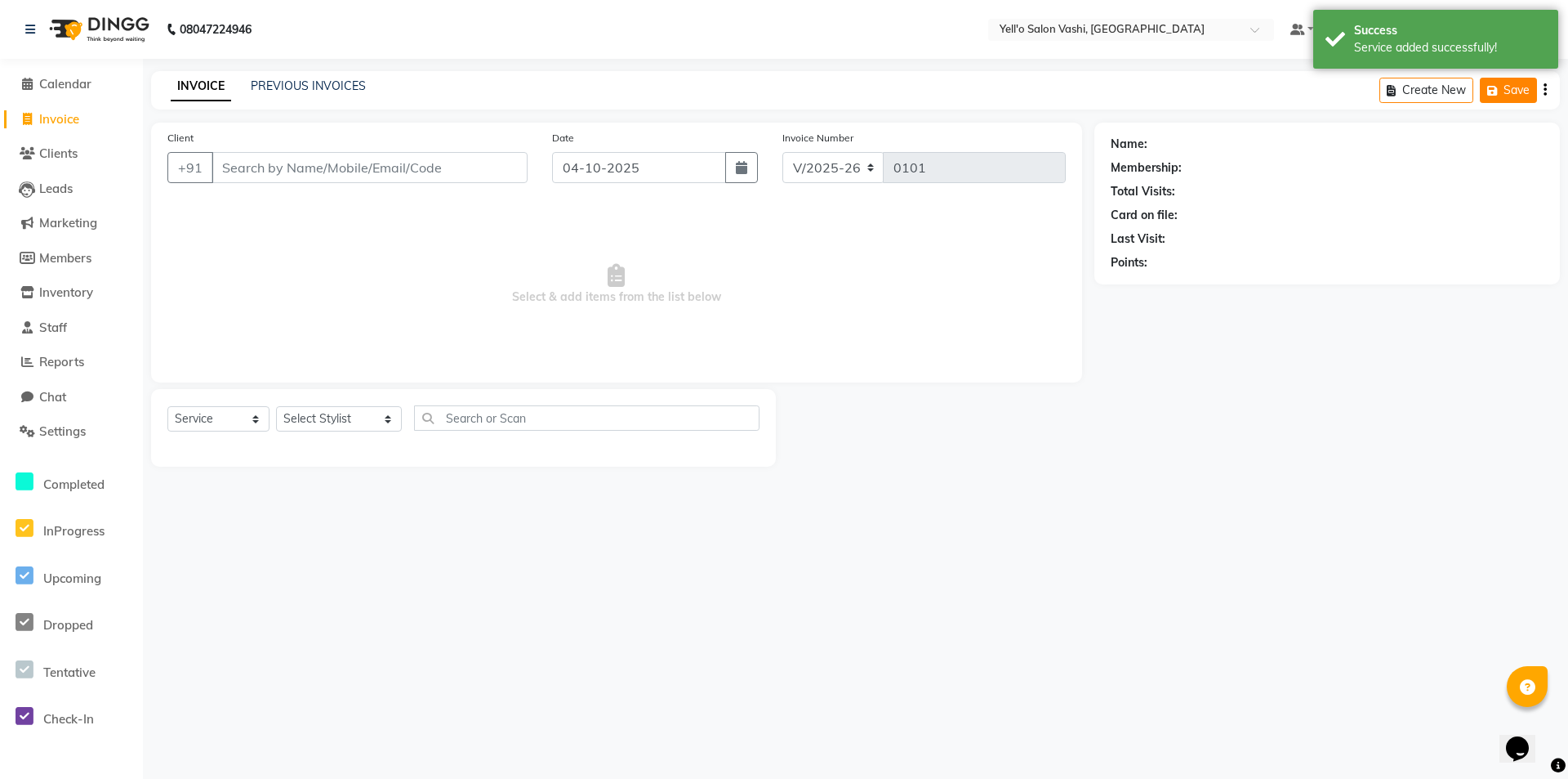
click at [1482, 82] on button "Save" at bounding box center [1509, 90] width 57 height 26
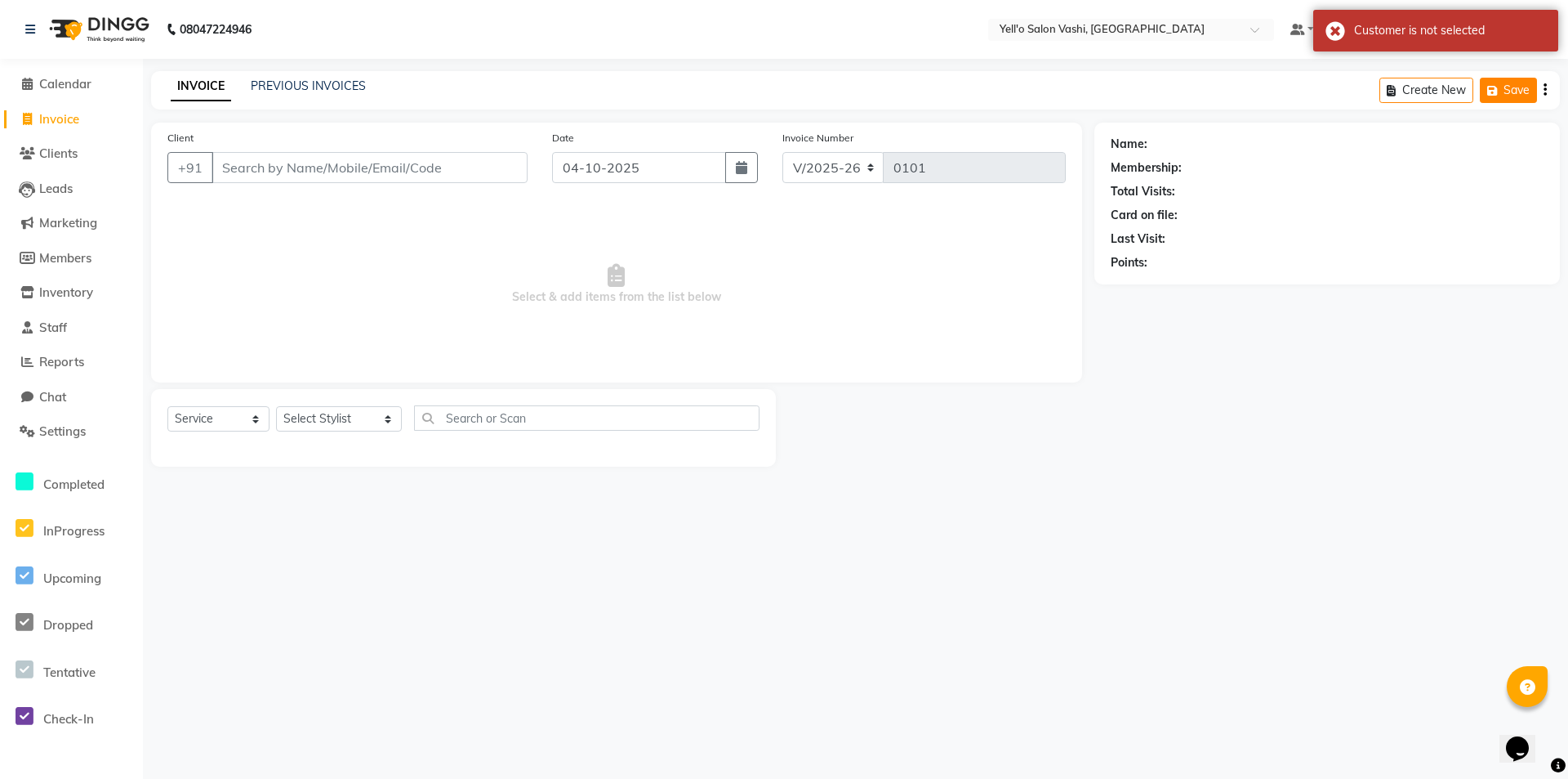
click at [1485, 87] on button "Save" at bounding box center [1509, 90] width 57 height 26
click at [1448, 87] on button "Create New" at bounding box center [1426, 90] width 94 height 26
select select "9011"
select select "service"
click at [291, 157] on input "Client" at bounding box center [369, 167] width 316 height 31
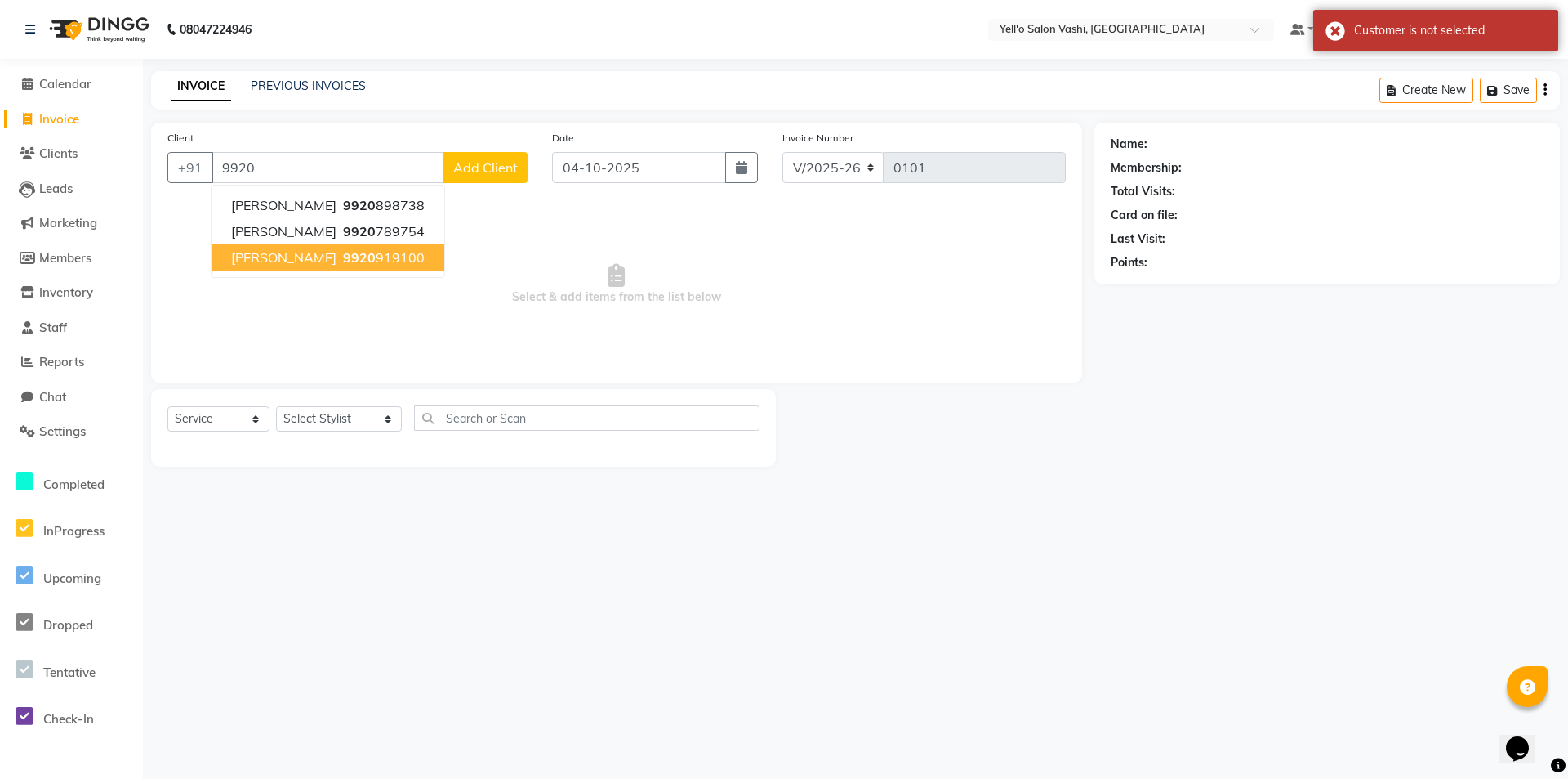
click at [363, 251] on ngb-highlight "9920 919100" at bounding box center [382, 257] width 85 height 17
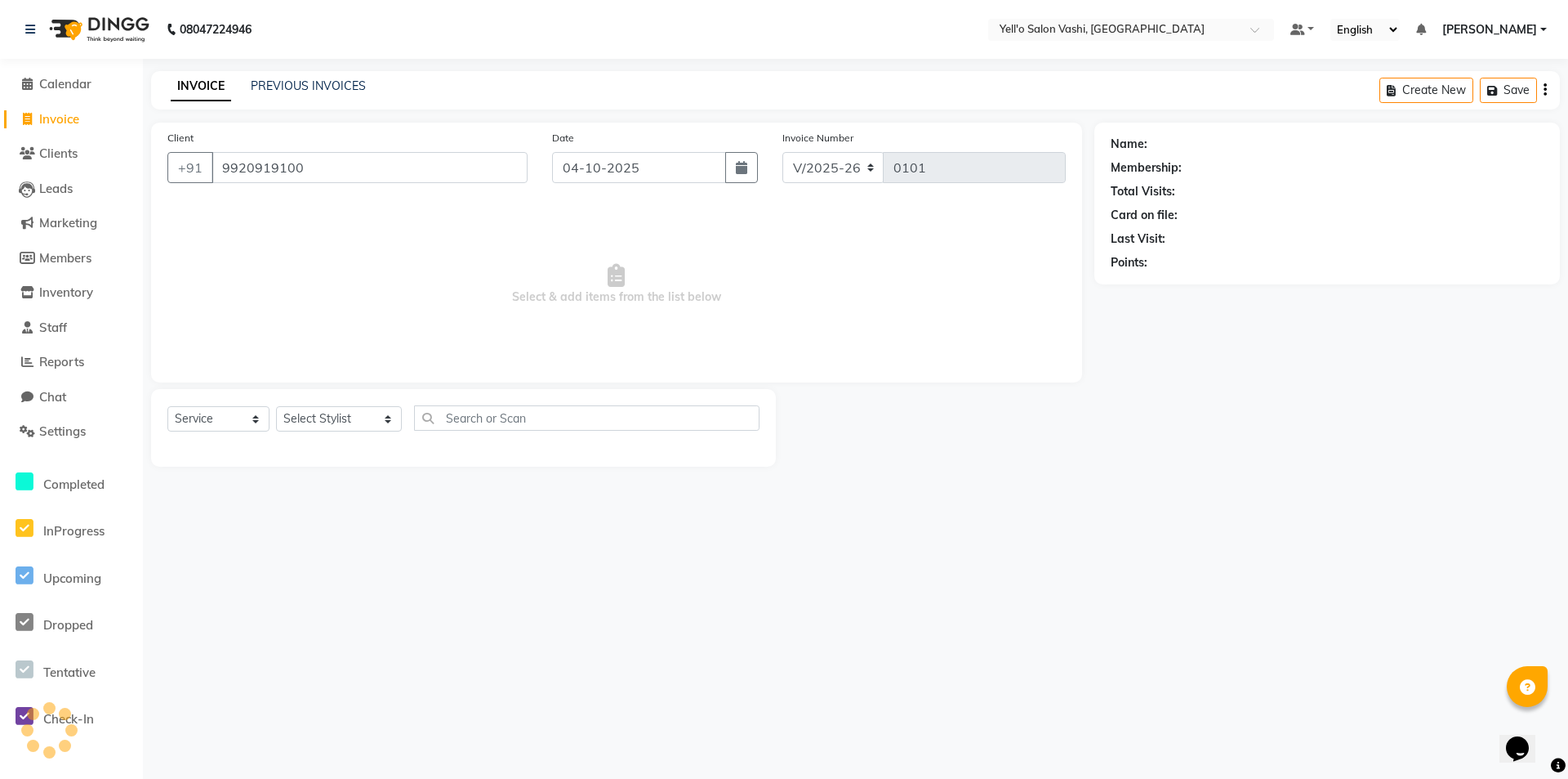
type input "9920919100"
click at [327, 424] on select "Select Stylist Dinesh Maurya HUZAIFA.ABBASI Jakir.khan Jaya.Das Kajal Pandya Ma…" at bounding box center [338, 419] width 126 height 26
select select "91952"
click at [276, 406] on select "Select Stylist Dinesh Maurya HUZAIFA.ABBASI Jakir.khan Jaya.Das Kajal Pandya Ma…" at bounding box center [338, 419] width 126 height 26
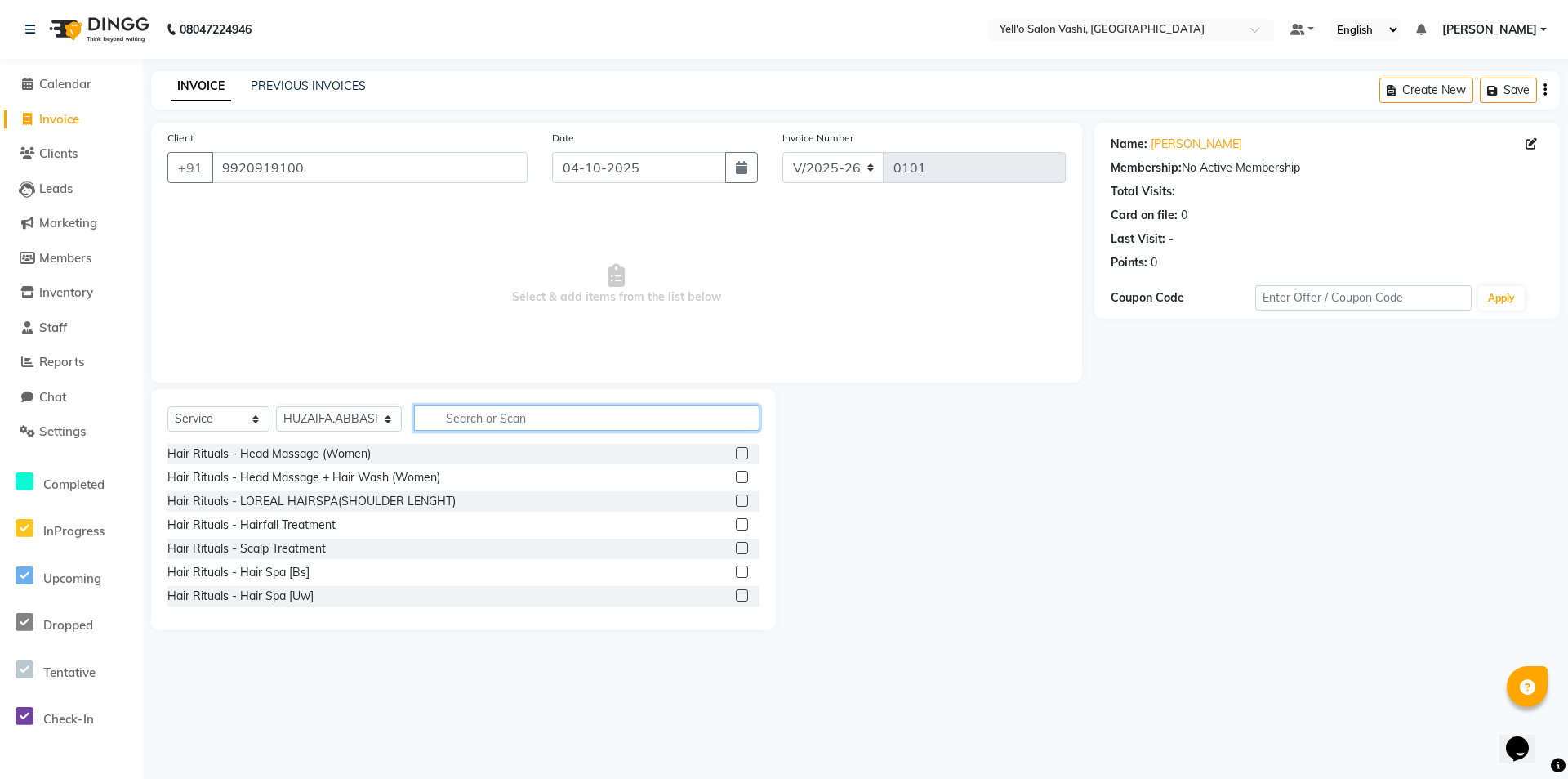
click at [420, 415] on input "text" at bounding box center [587, 418] width 345 height 26
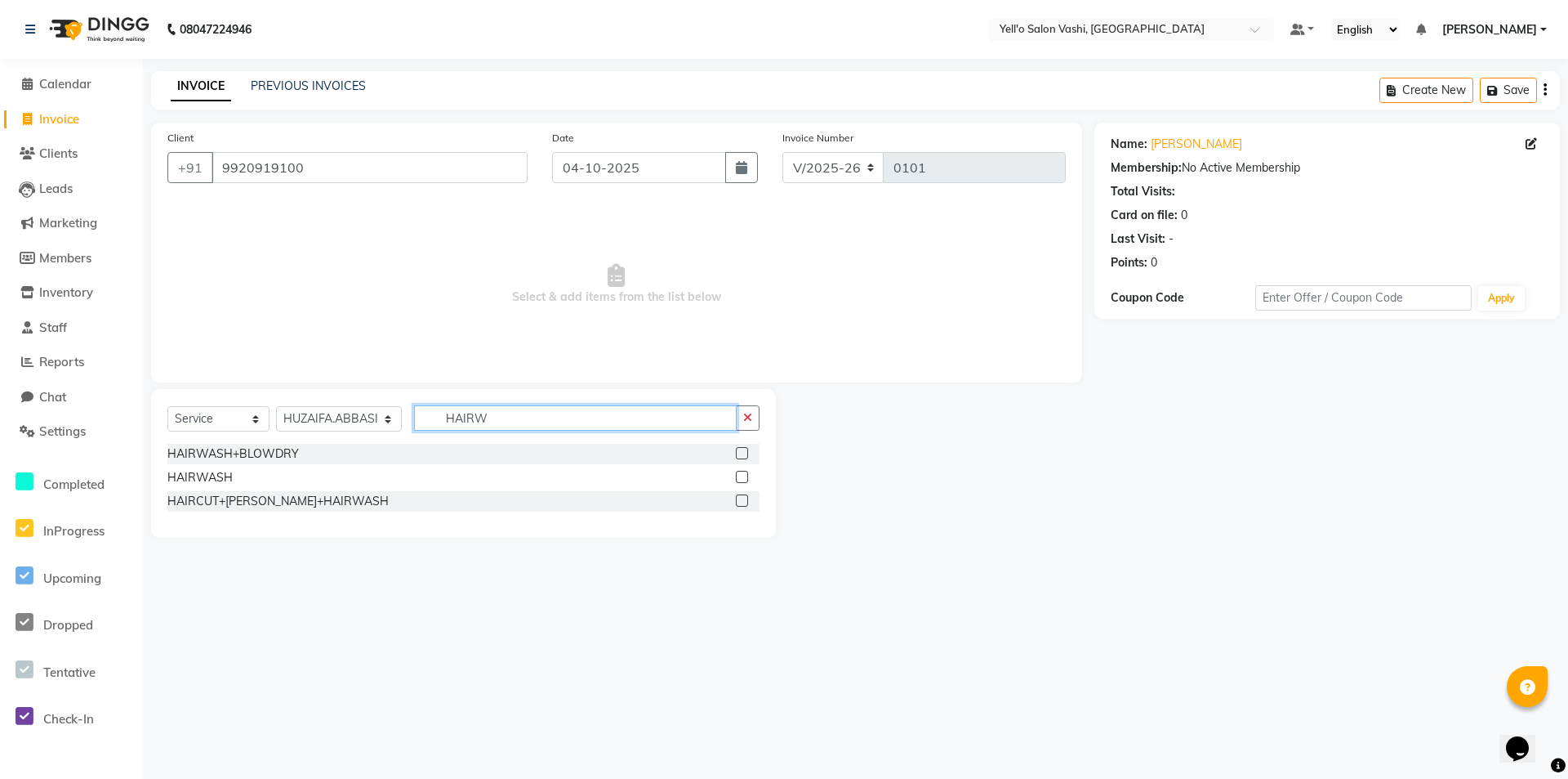
type input "HAIRW"
click at [741, 451] on label at bounding box center [742, 453] width 12 height 12
click at [741, 451] on input "checkbox" at bounding box center [741, 453] width 11 height 11
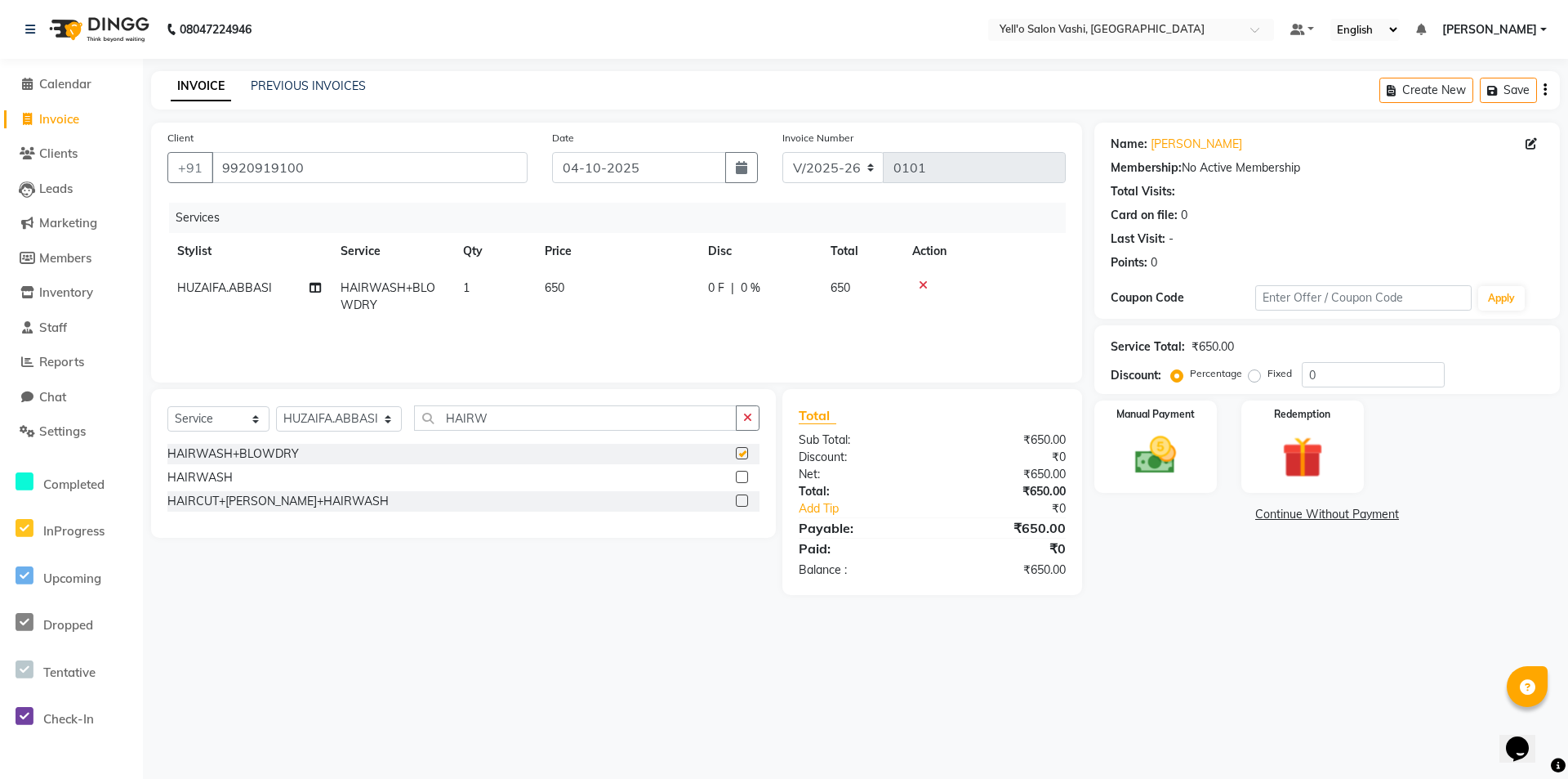
checkbox input "false"
click at [368, 420] on select "Select Stylist Dinesh Maurya HUZAIFA.ABBASI Jakir.khan Jaya.Das Kajal Pandya Ma…" at bounding box center [338, 419] width 126 height 26
select select "91610"
click at [276, 406] on select "Select Stylist Dinesh Maurya HUZAIFA.ABBASI Jakir.khan Jaya.Das Kajal Pandya Ma…" at bounding box center [338, 419] width 126 height 26
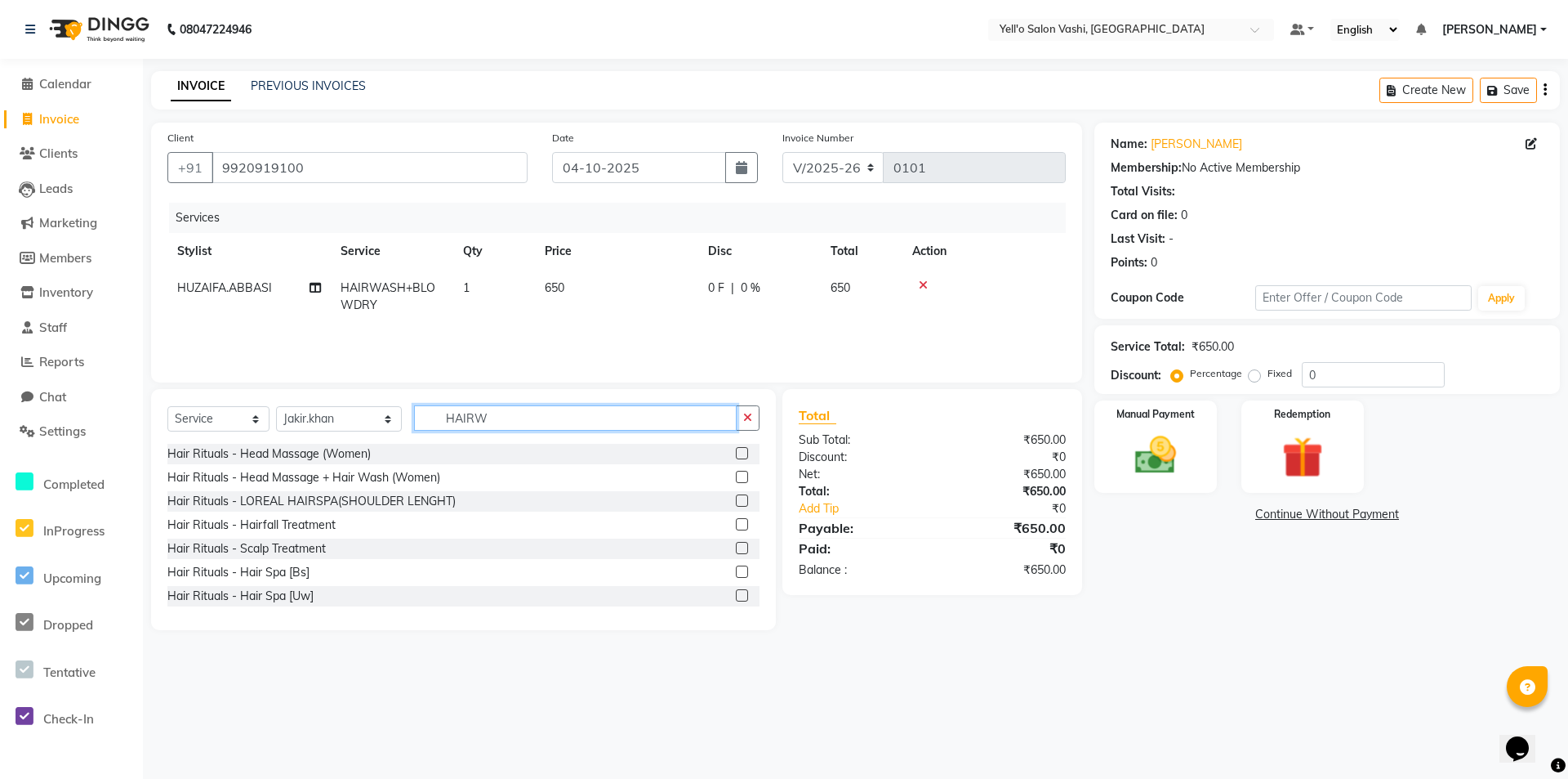
click at [648, 419] on input "HAIRW" at bounding box center [576, 418] width 323 height 26
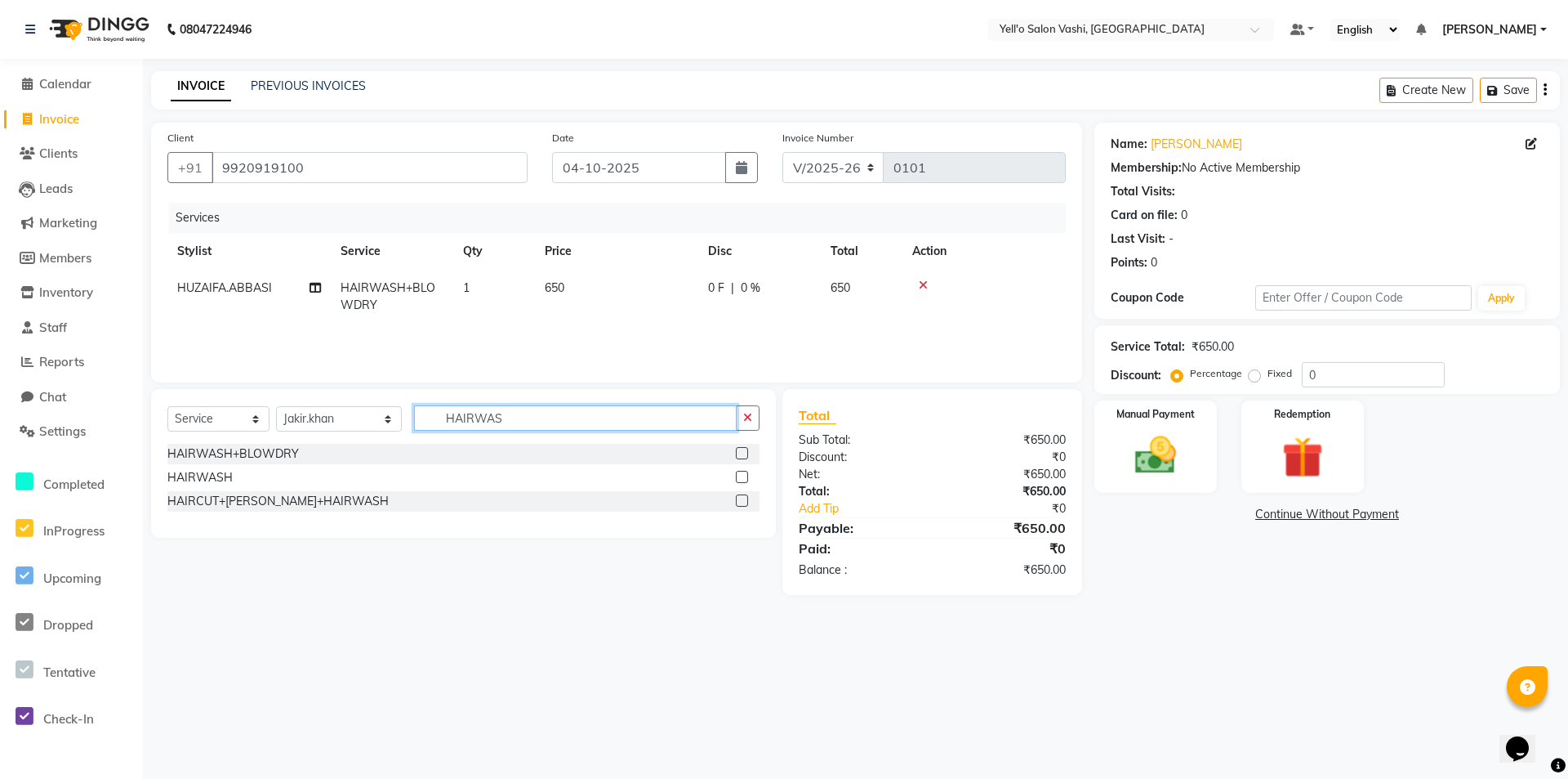
type input "HAIRWAS"
click at [746, 452] on label at bounding box center [742, 453] width 12 height 12
click at [746, 452] on input "checkbox" at bounding box center [741, 453] width 11 height 11
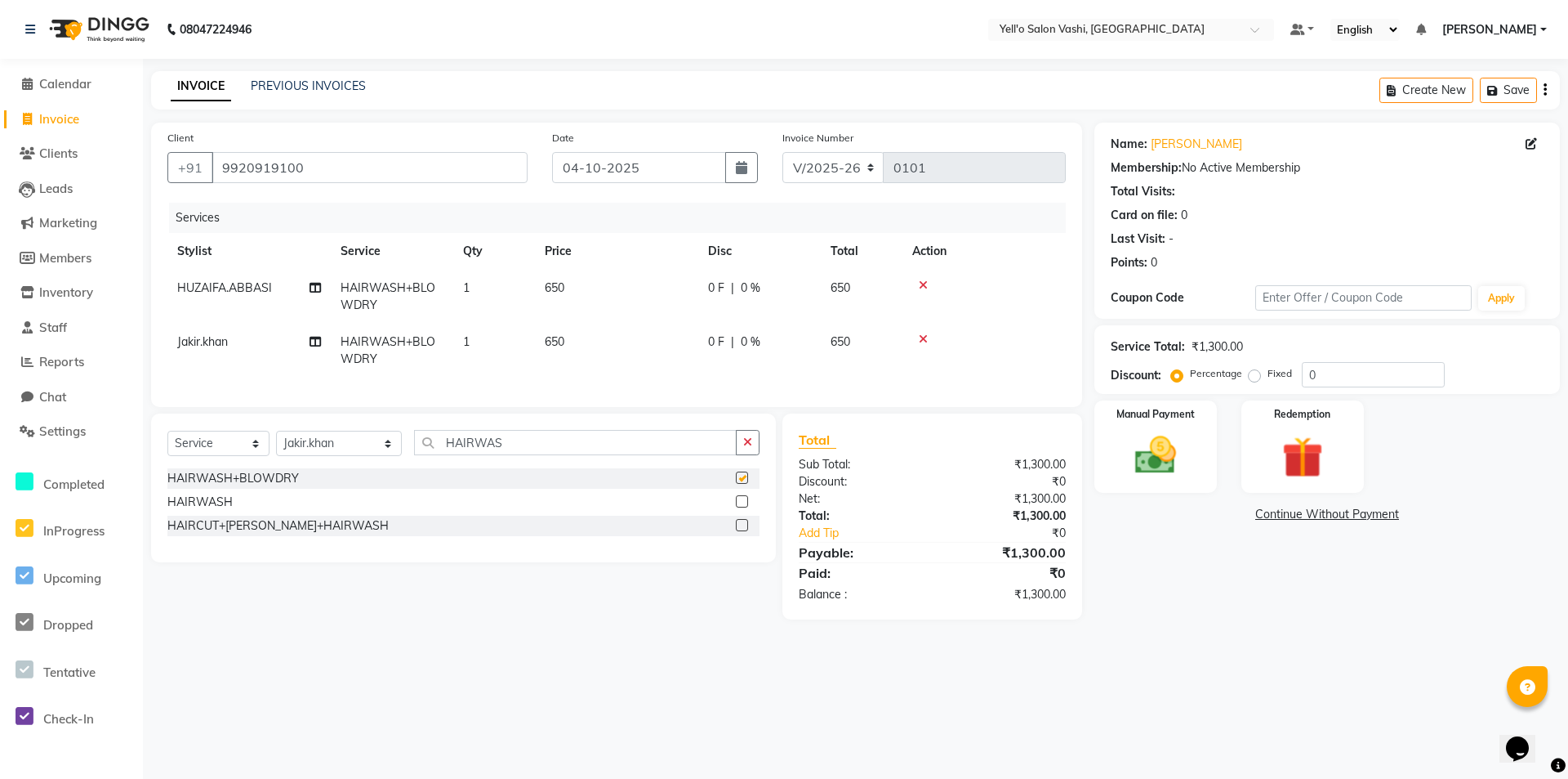
checkbox input "false"
click at [1149, 452] on img at bounding box center [1155, 455] width 70 height 49
click at [1291, 517] on span "CASH" at bounding box center [1295, 515] width 35 height 19
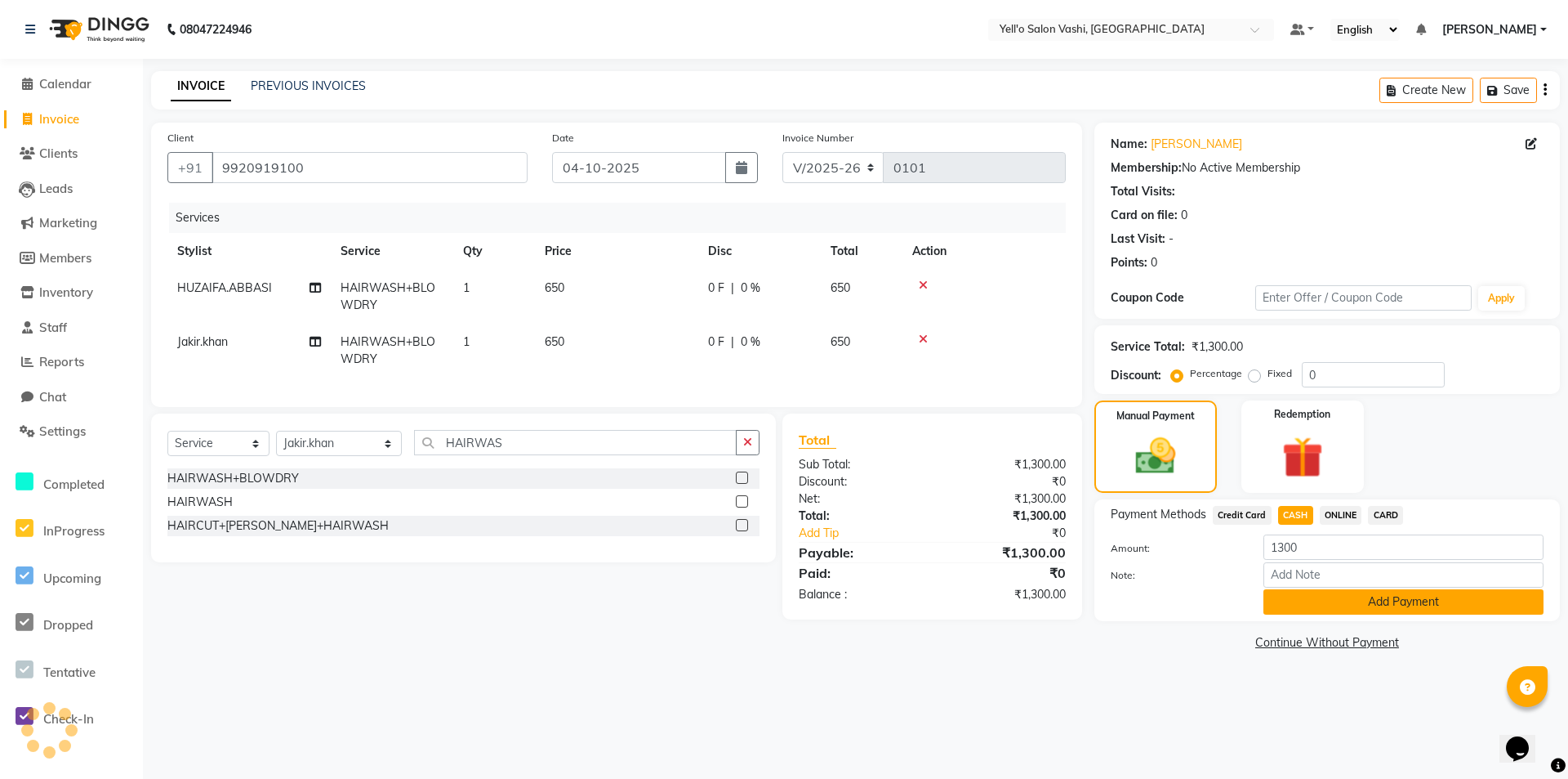
click at [1332, 611] on button "Add Payment" at bounding box center [1403, 602] width 280 height 26
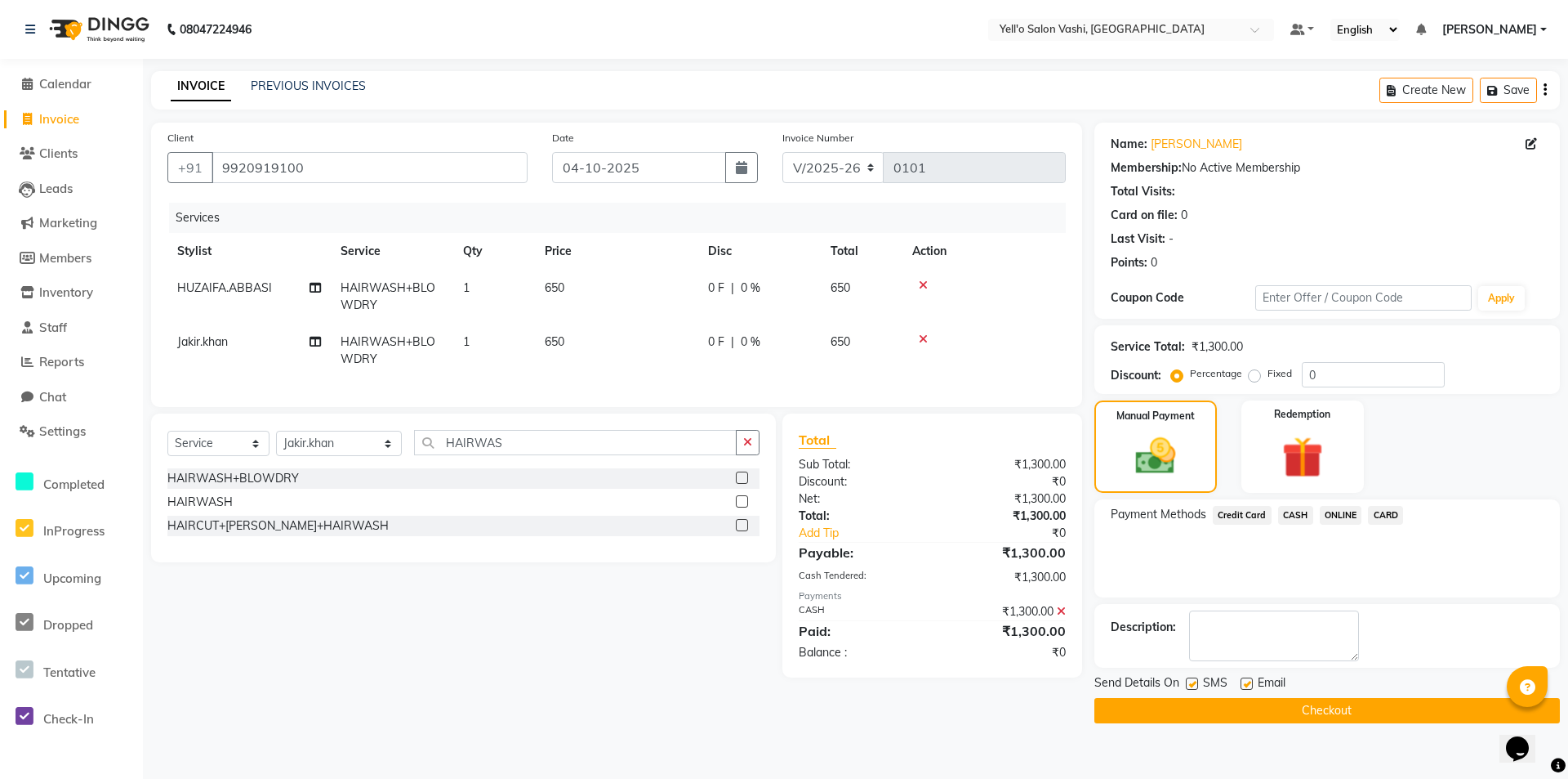
click at [1307, 711] on button "Checkout" at bounding box center [1327, 711] width 466 height 26
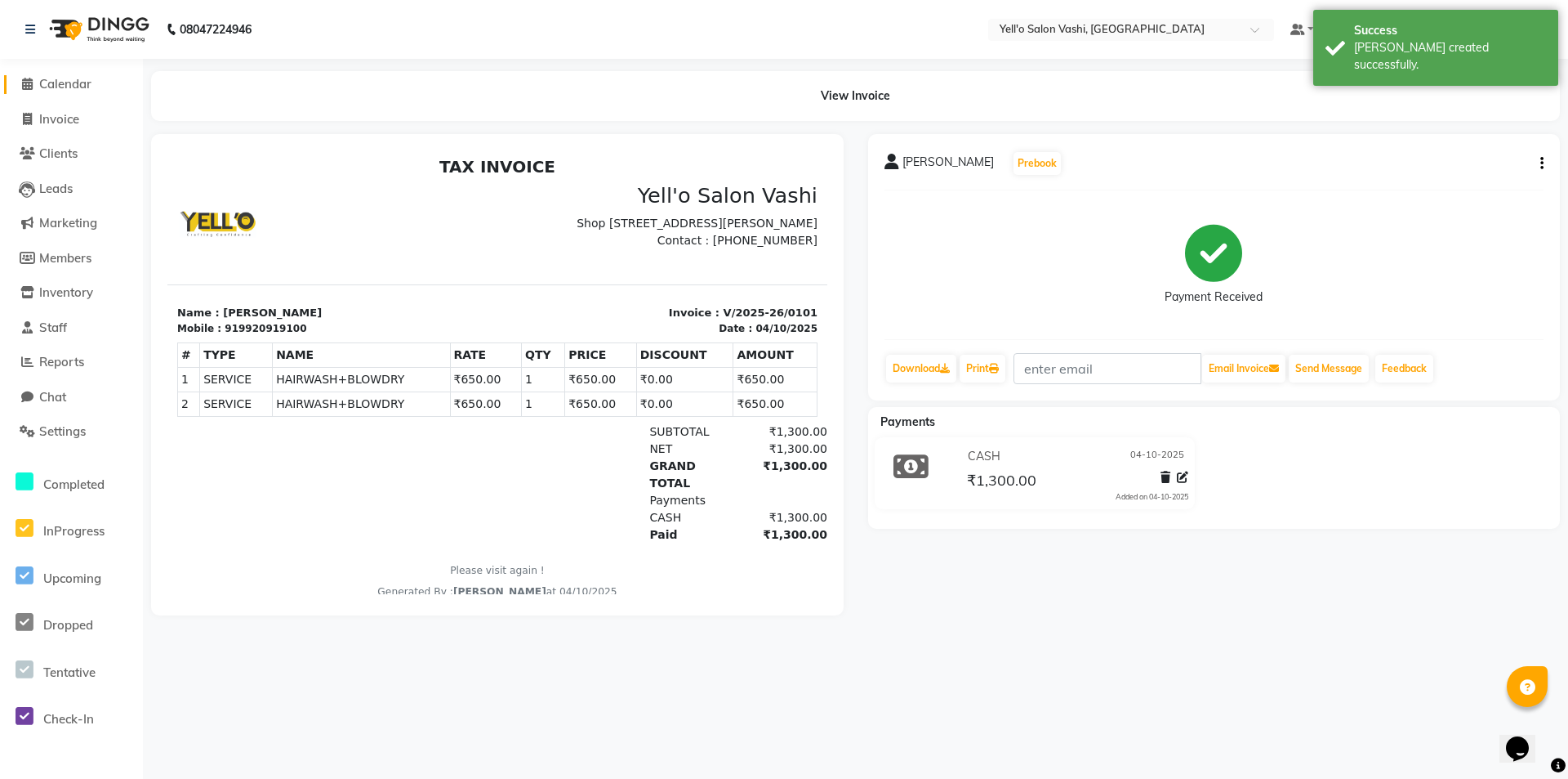
click at [54, 79] on span "Calendar" at bounding box center [65, 84] width 52 height 16
